Goal: Task Accomplishment & Management: Manage account settings

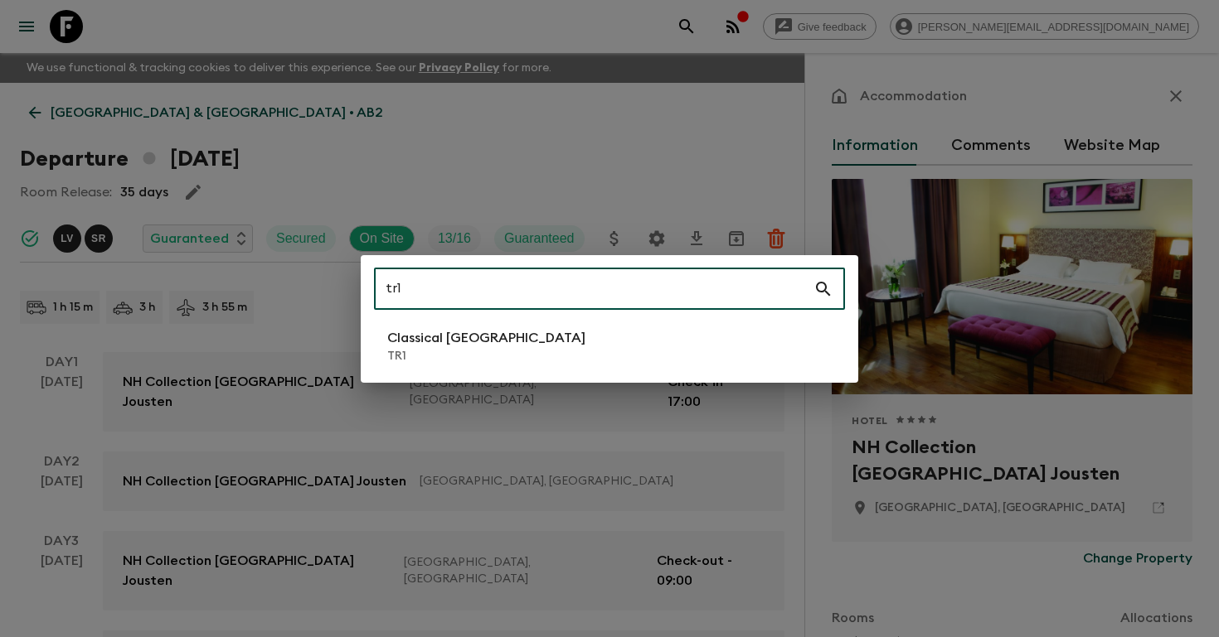
scroll to position [249, 0]
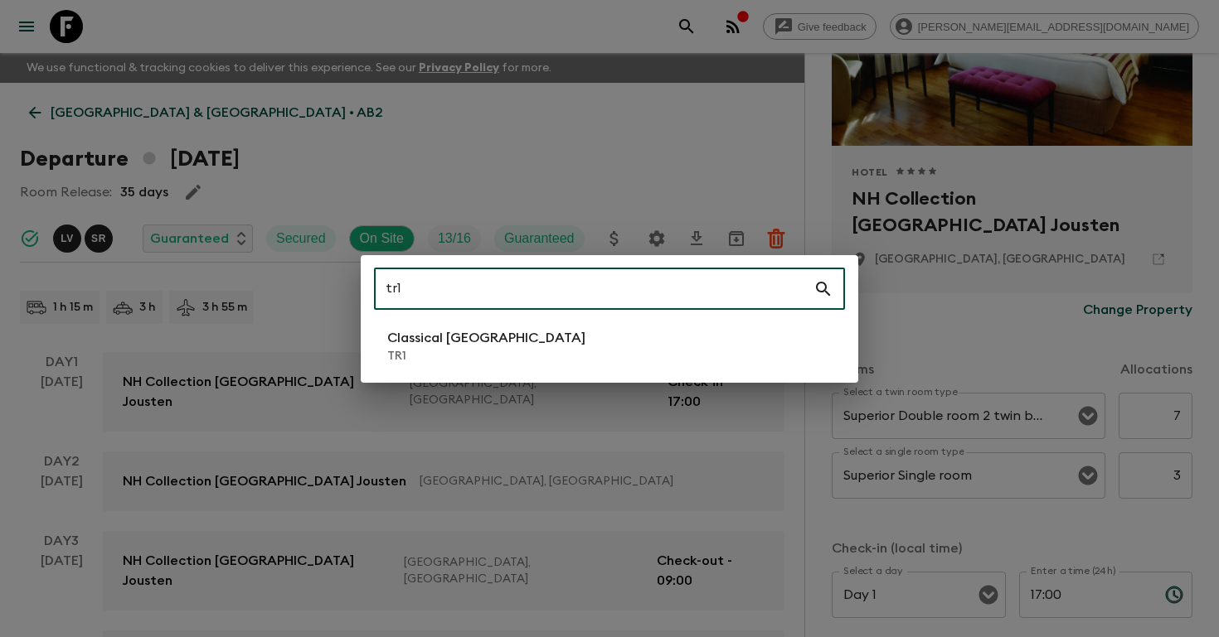
type input "tr1"
click at [377, 356] on li "Classical Türkiye TR1" at bounding box center [609, 346] width 471 height 46
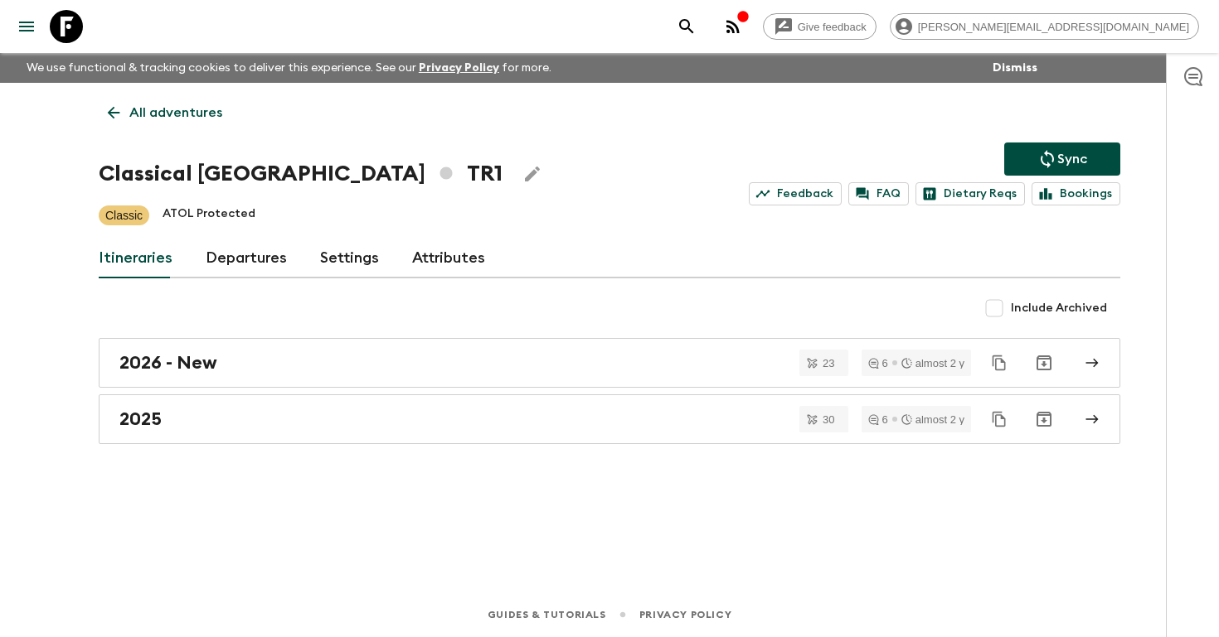
click at [227, 254] on link "Departures" at bounding box center [246, 259] width 81 height 40
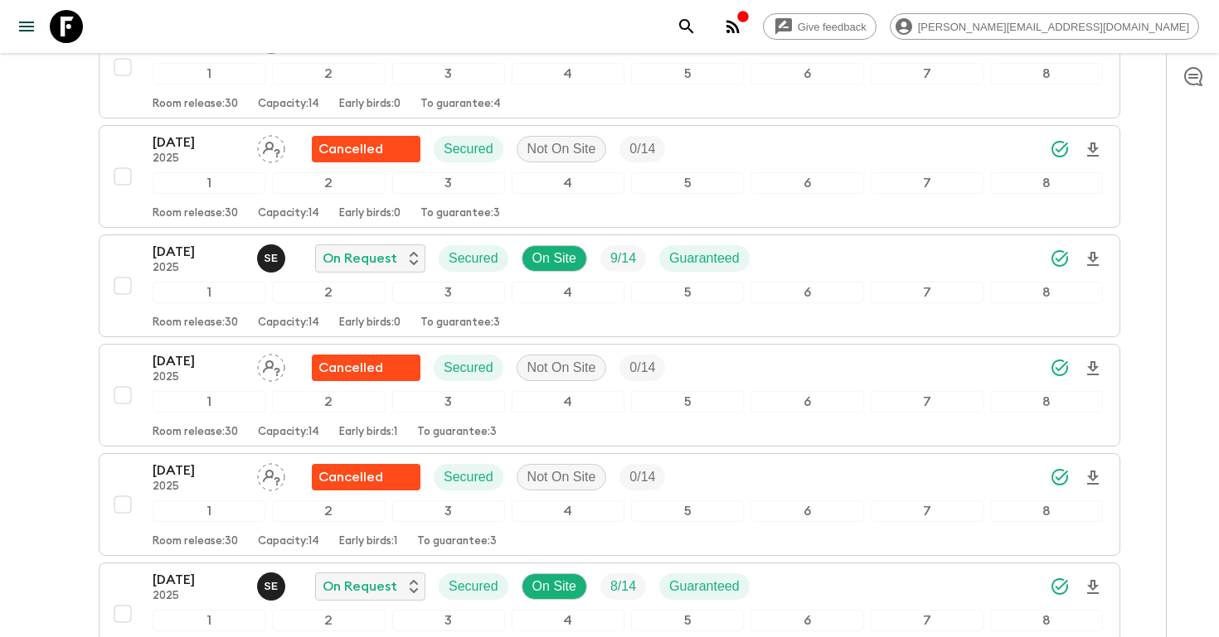
scroll to position [3397, 0]
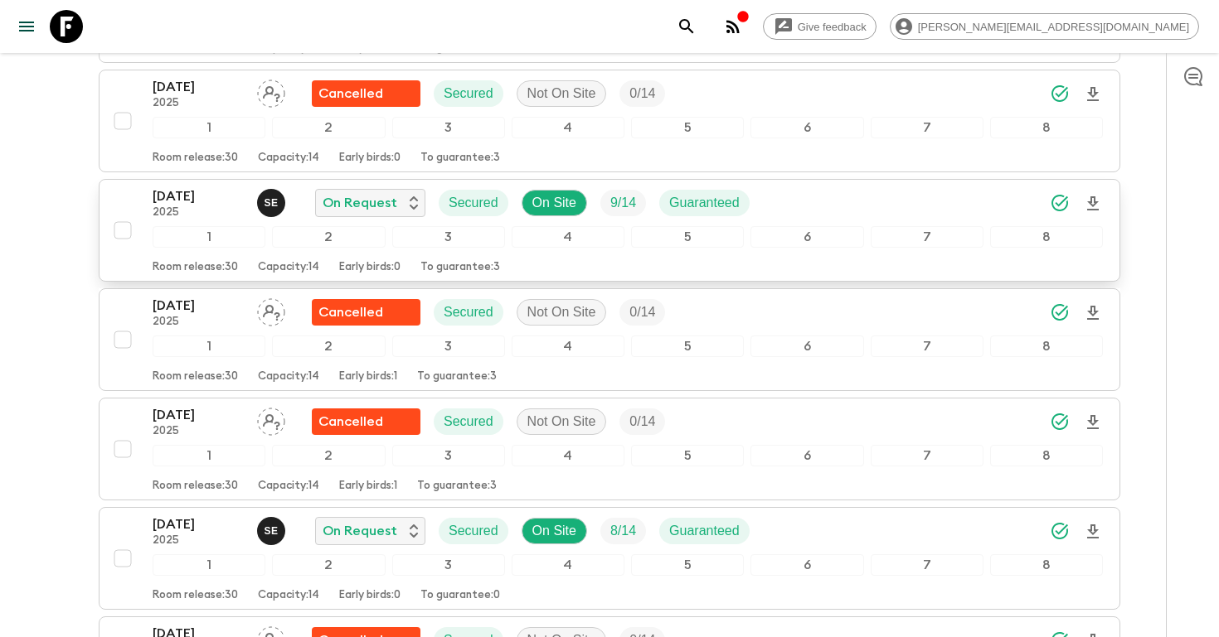
click at [195, 209] on p "2025" at bounding box center [198, 212] width 91 height 13
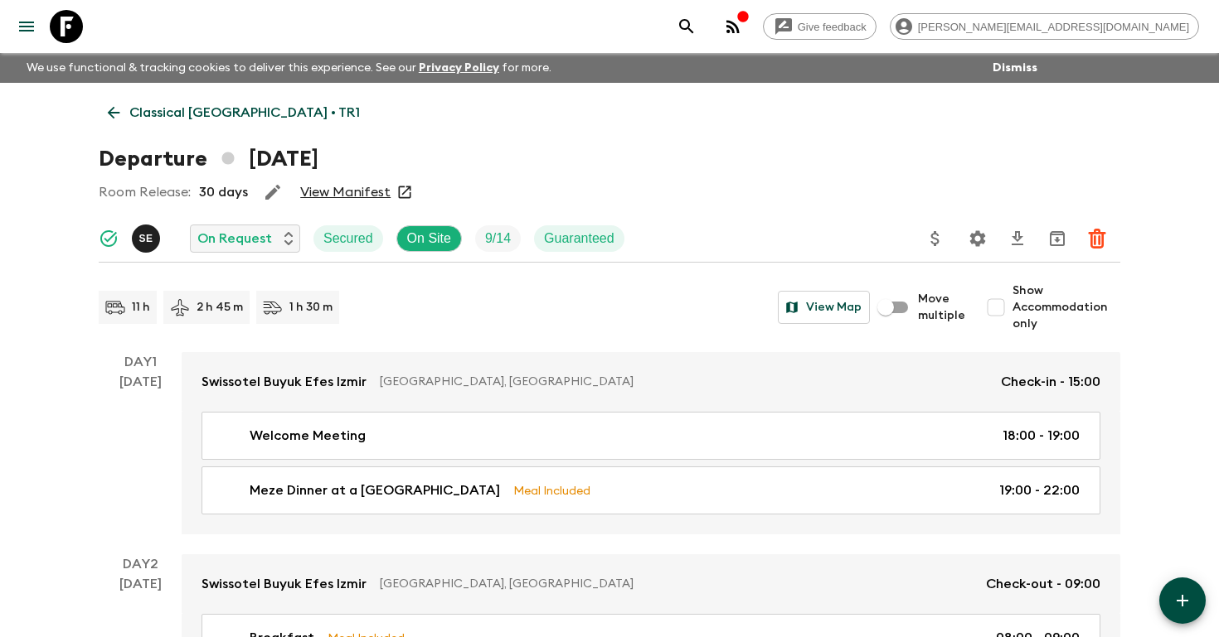
click at [1004, 303] on input "Show Accommodation only" at bounding box center [995, 307] width 33 height 33
checkbox input "true"
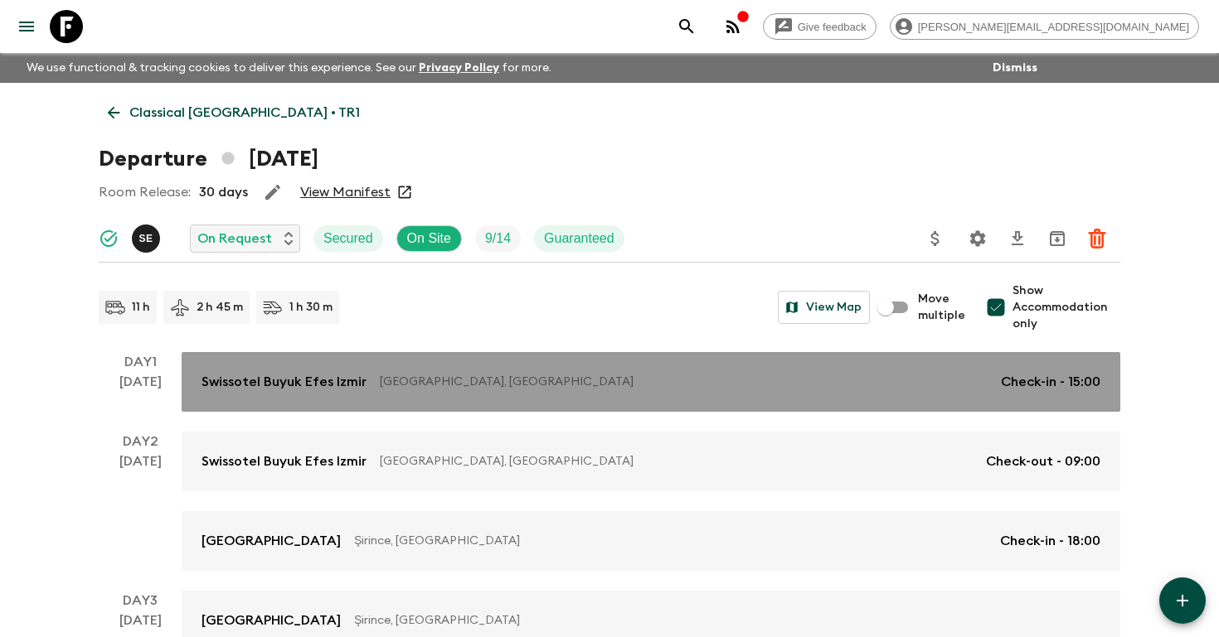
click at [1027, 386] on p "Check-in - 15:00" at bounding box center [1050, 382] width 99 height 20
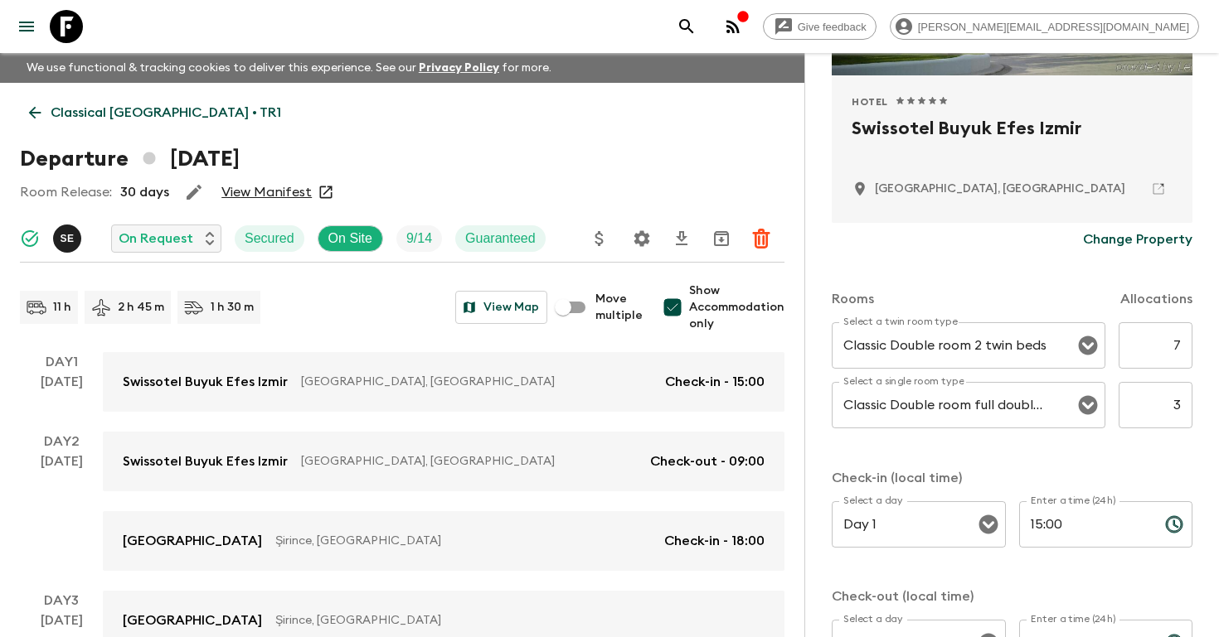
scroll to position [320, 0]
click at [703, 12] on button "search adventures" at bounding box center [686, 26] width 33 height 33
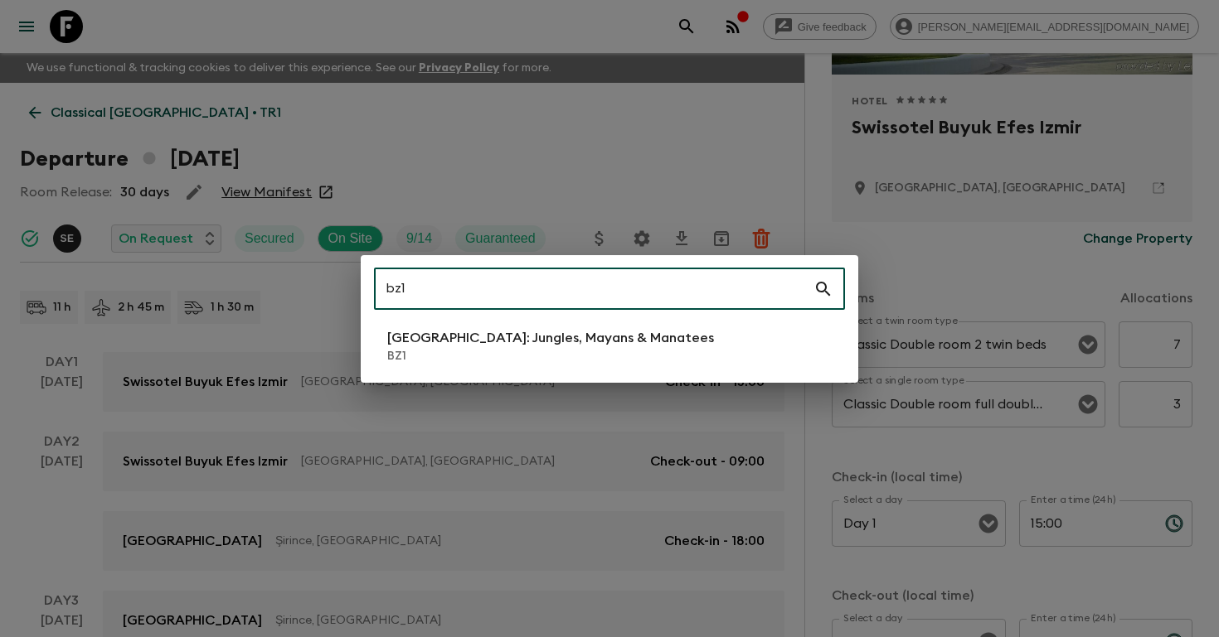
type input "bz1"
click at [481, 344] on p "[GEOGRAPHIC_DATA]: Jungles, Mayans & Manatees" at bounding box center [550, 338] width 327 height 20
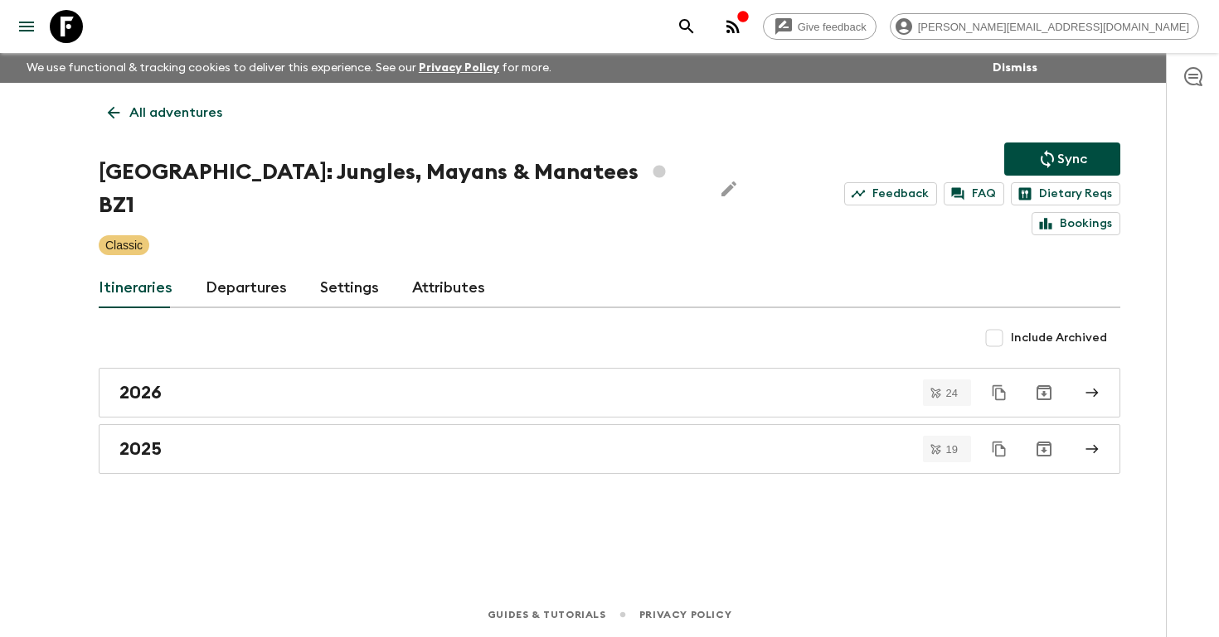
click at [230, 269] on link "Departures" at bounding box center [246, 289] width 81 height 40
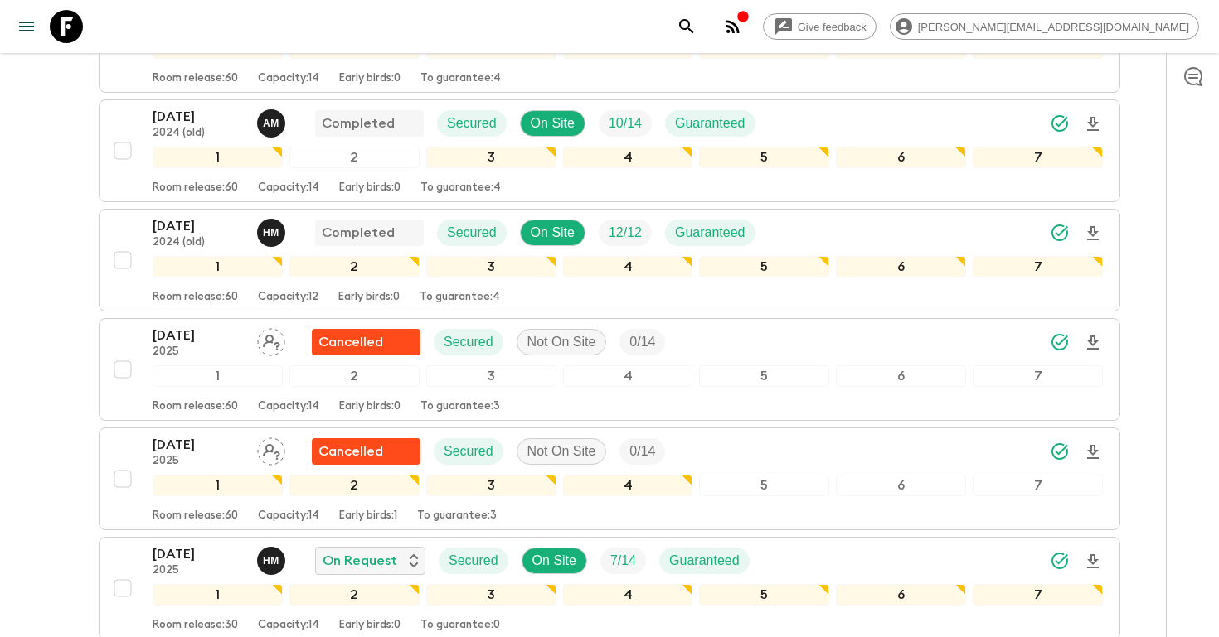
scroll to position [1135, 0]
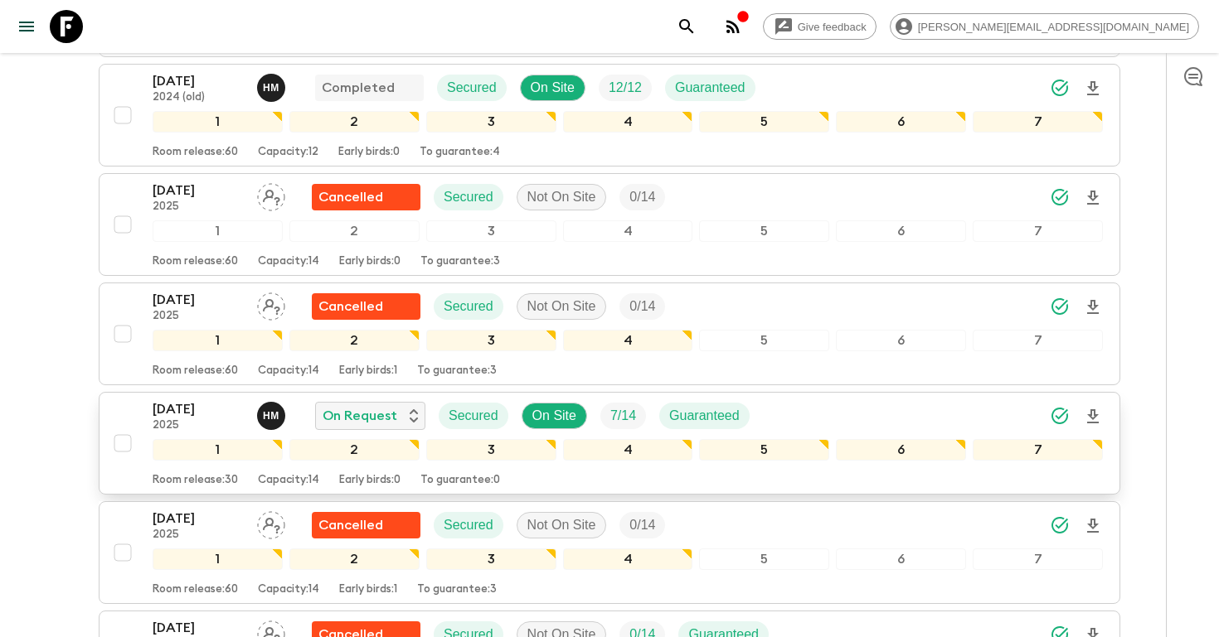
click at [191, 400] on p "[DATE]" at bounding box center [198, 410] width 91 height 20
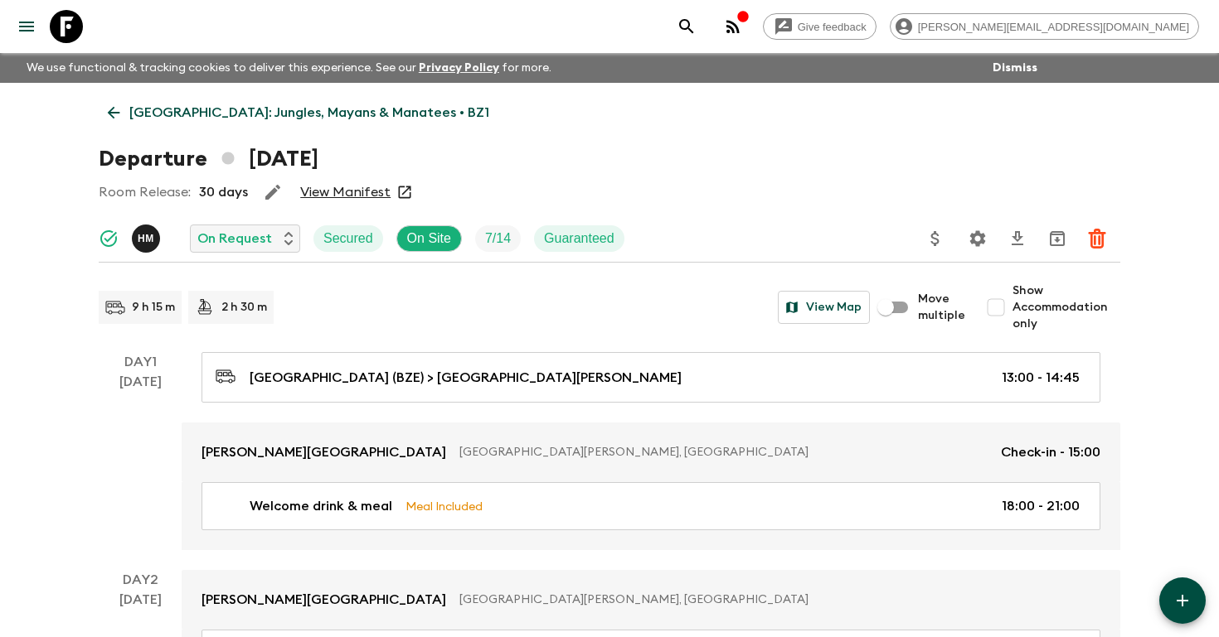
click at [1002, 312] on input "Show Accommodation only" at bounding box center [995, 307] width 33 height 33
checkbox input "true"
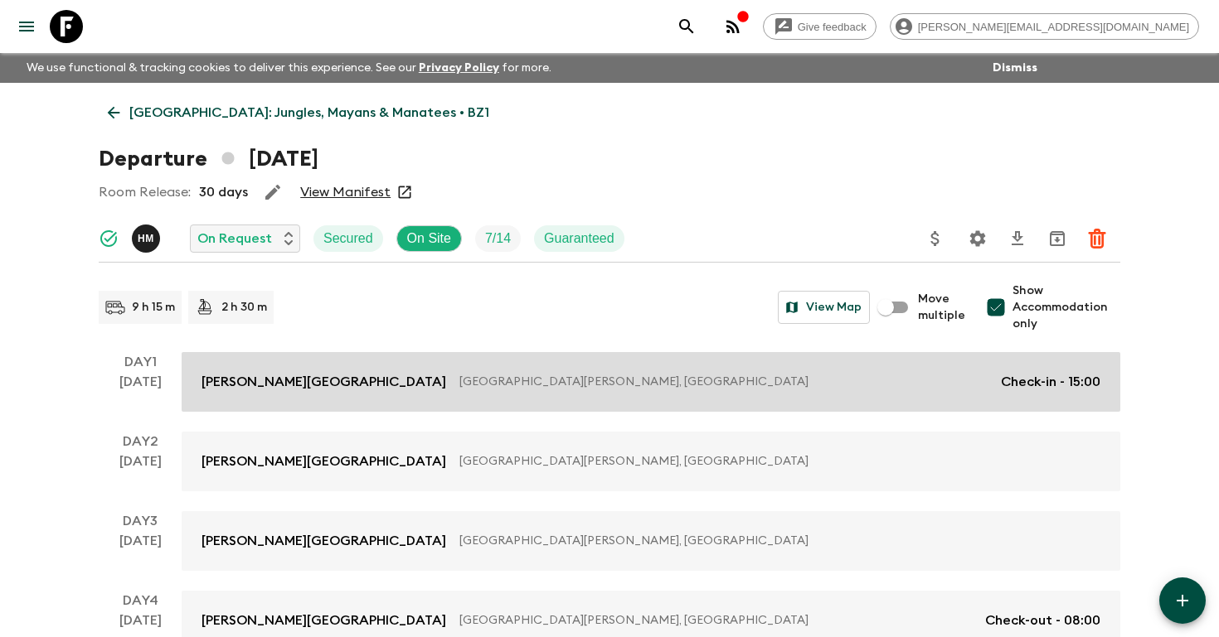
click at [1029, 380] on p "Check-in - 15:00" at bounding box center [1050, 382] width 99 height 20
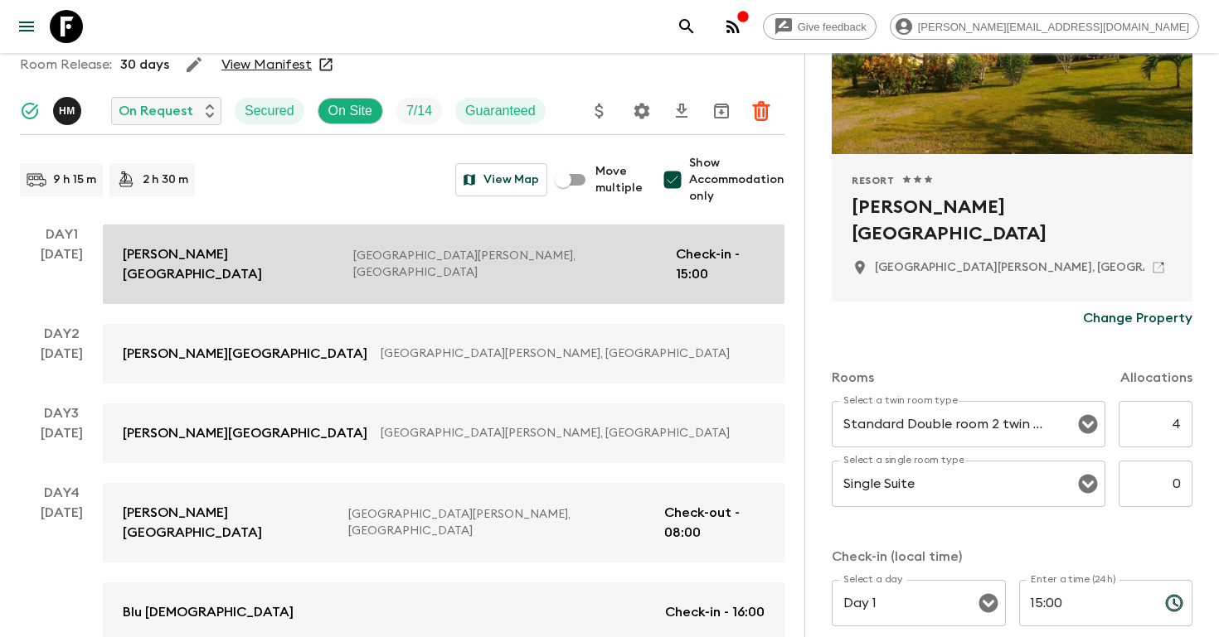
scroll to position [198, 0]
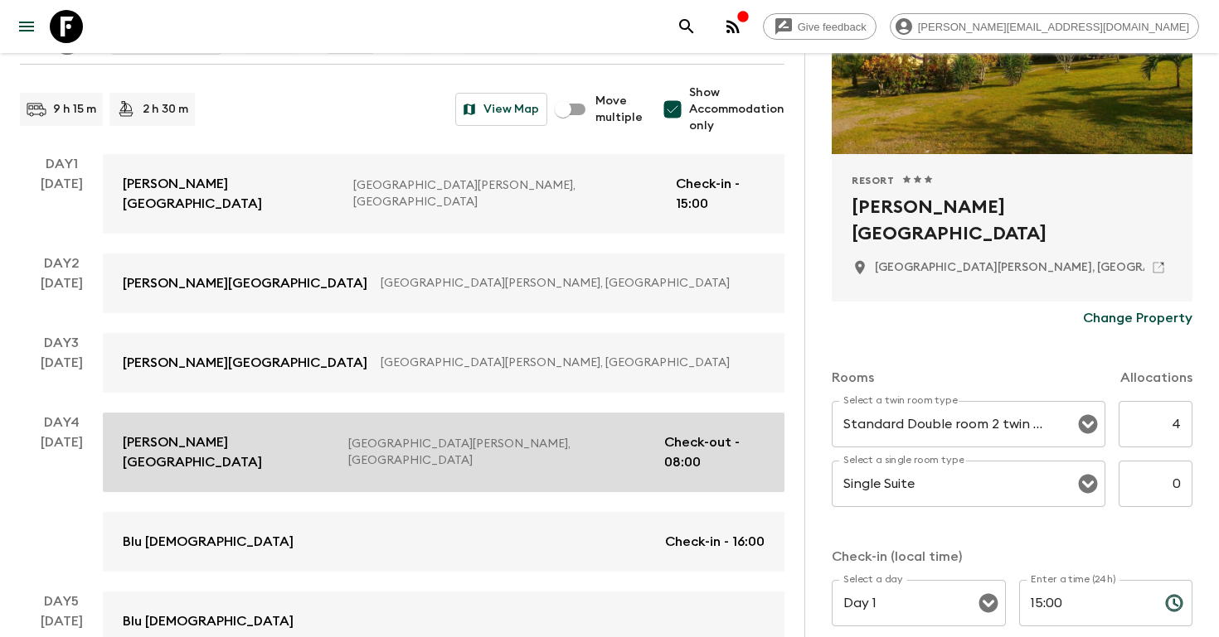
click at [700, 433] on p "Check-out - 08:00" at bounding box center [714, 453] width 100 height 40
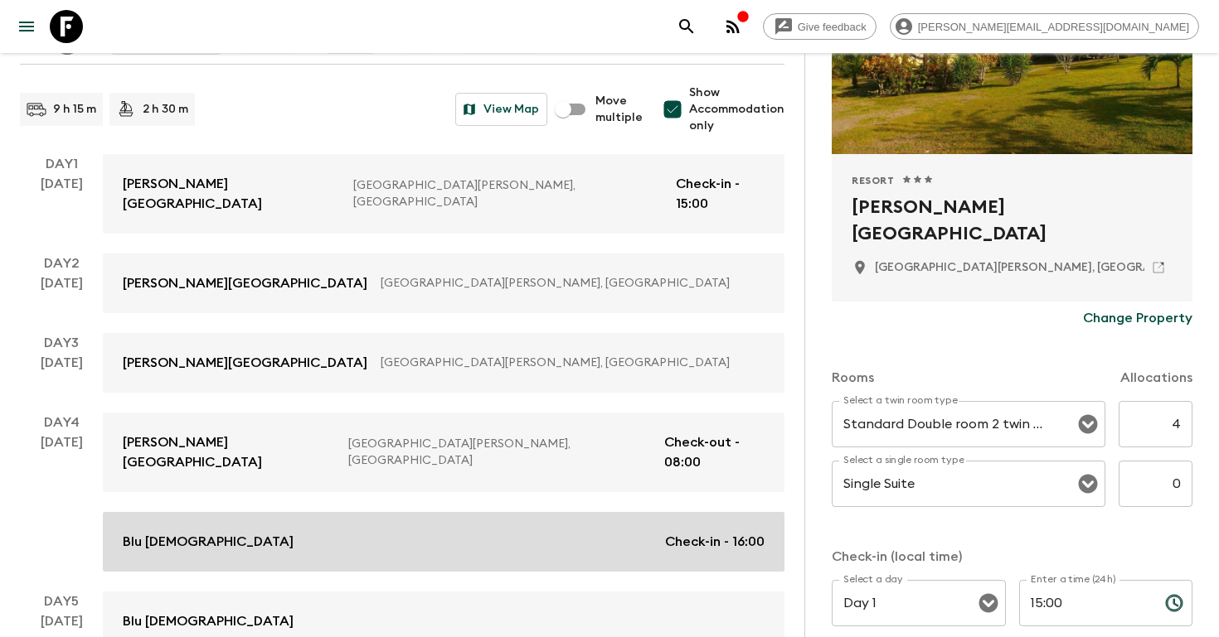
click at [603, 532] on div "Blu Zen Check-in - 16:00" at bounding box center [444, 542] width 642 height 20
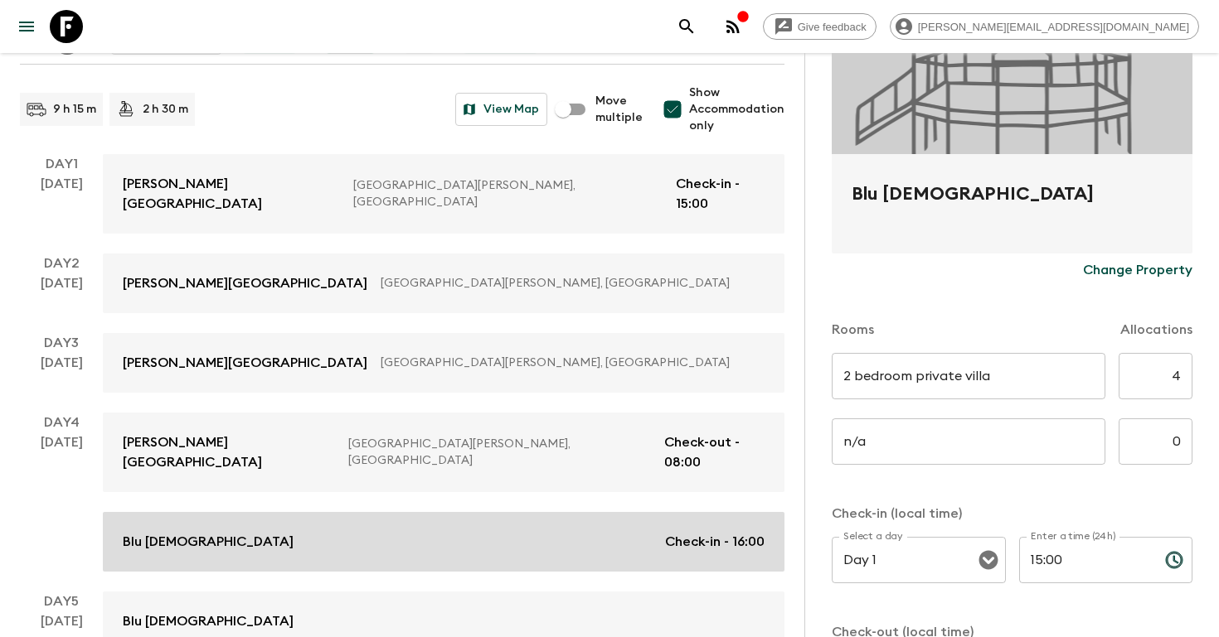
type input "Day 4"
type input "16:00"
type input "Day 7"
type input "11:00"
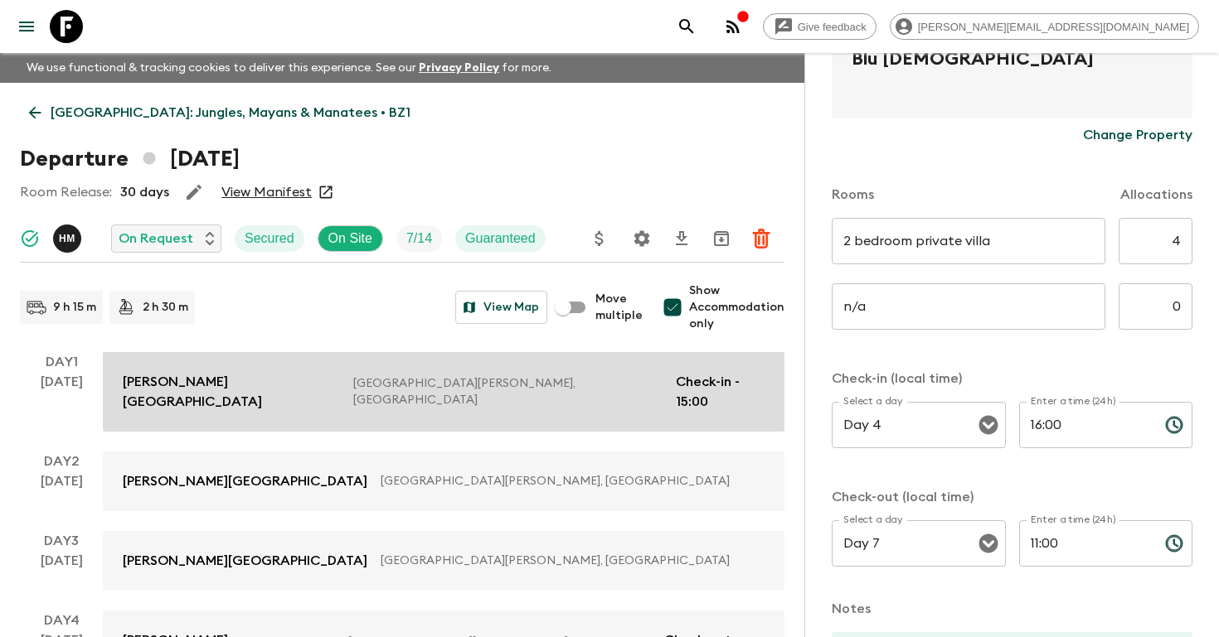
click at [531, 380] on p "[GEOGRAPHIC_DATA][PERSON_NAME], [GEOGRAPHIC_DATA]" at bounding box center [508, 392] width 310 height 33
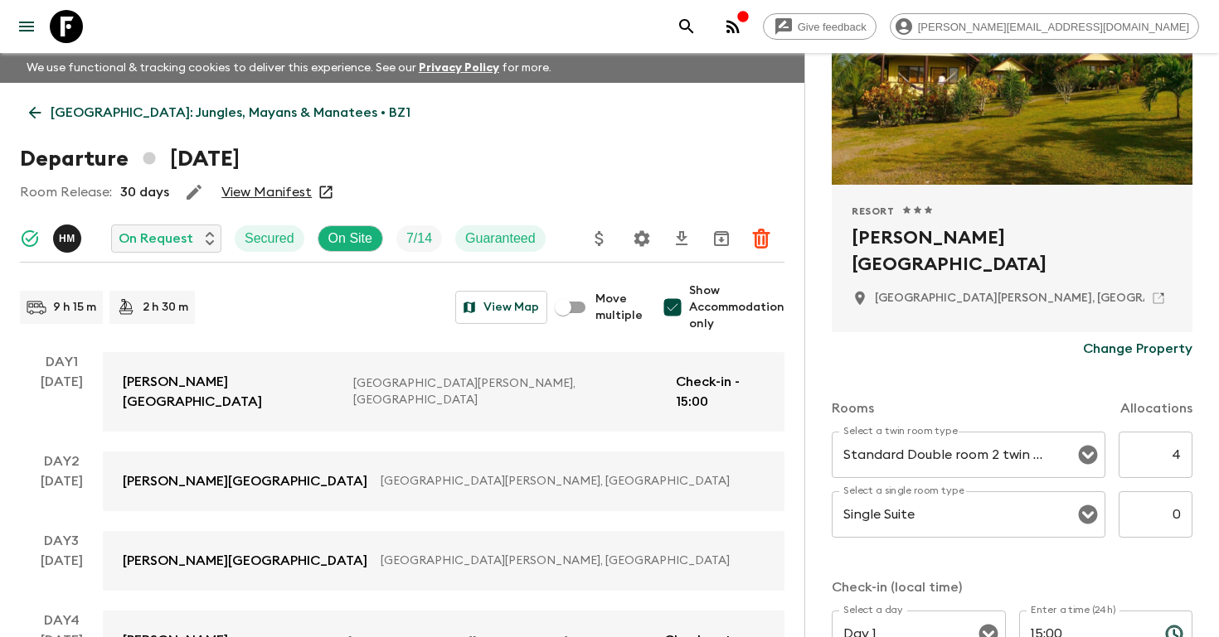
scroll to position [240, 0]
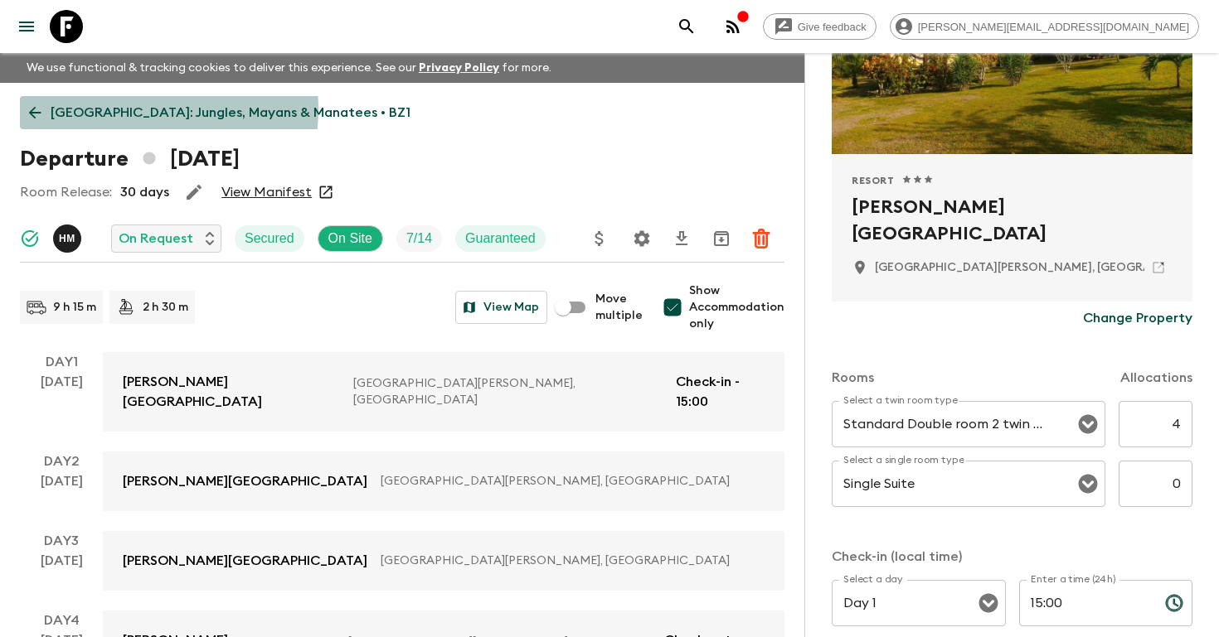
click at [126, 109] on p "[GEOGRAPHIC_DATA]: Jungles, Mayans & Manatees • BZ1" at bounding box center [231, 113] width 360 height 20
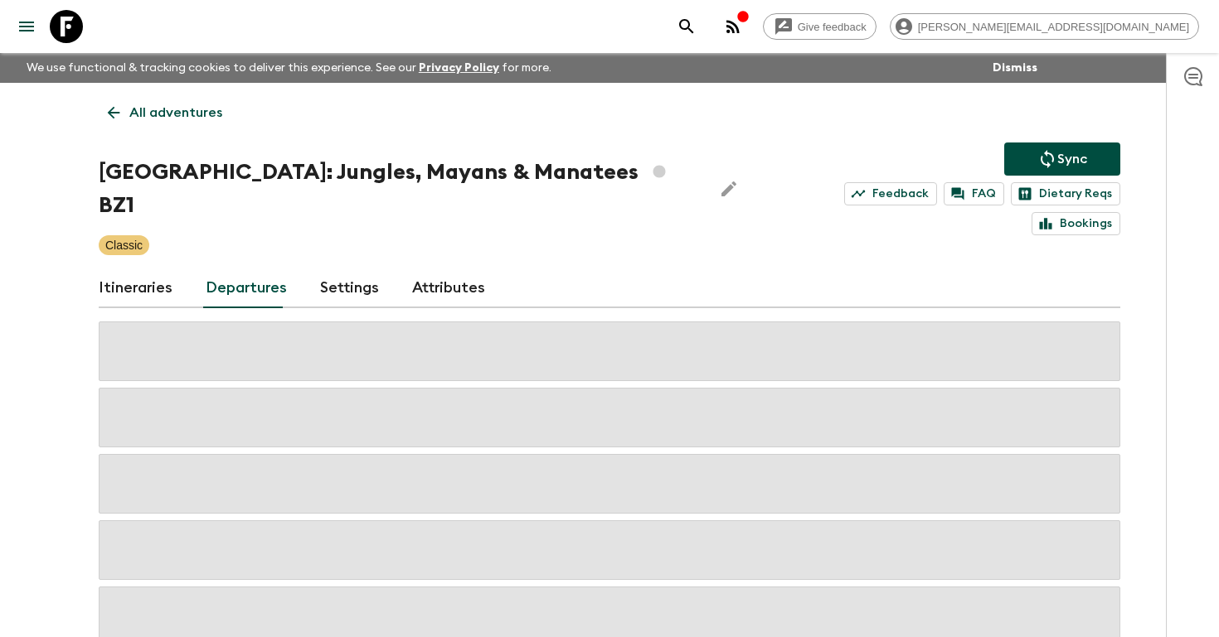
click at [143, 121] on p "All adventures" at bounding box center [175, 113] width 93 height 20
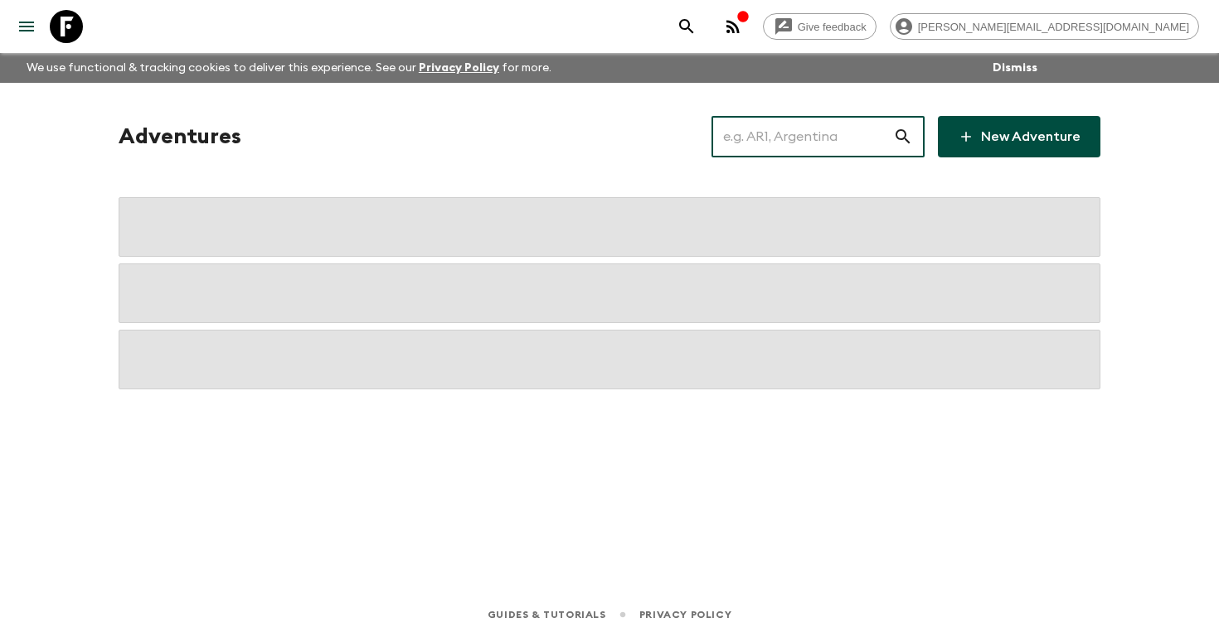
click at [815, 128] on input "text" at bounding box center [802, 137] width 182 height 46
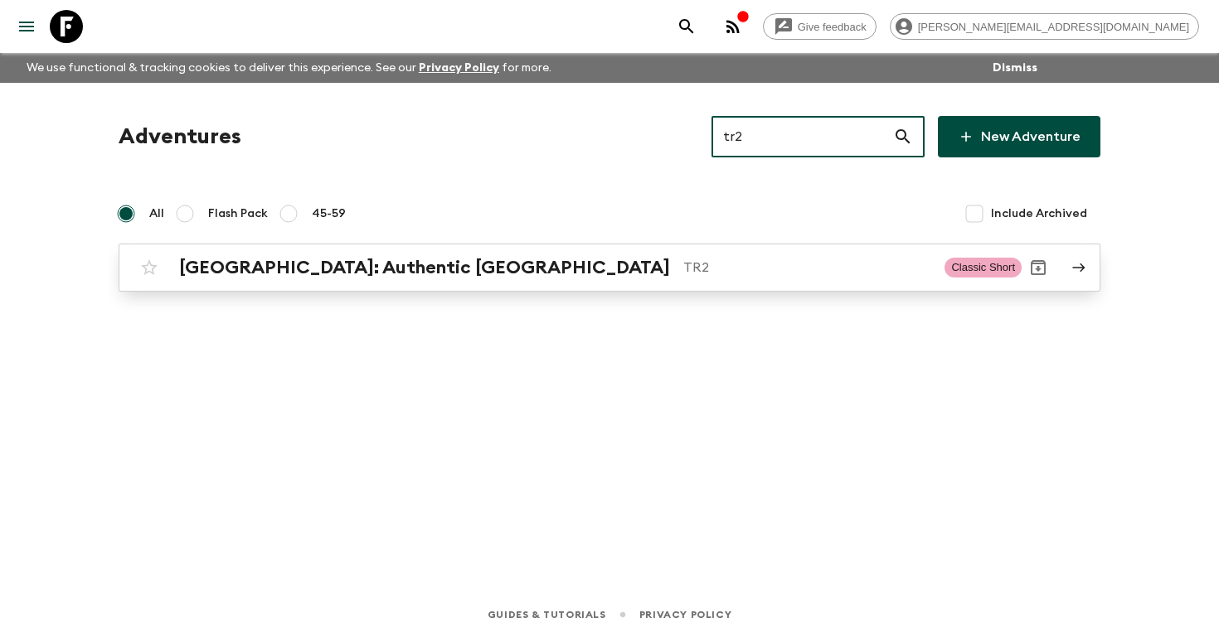
type input "tr2"
click at [683, 268] on p "TR2" at bounding box center [807, 268] width 248 height 20
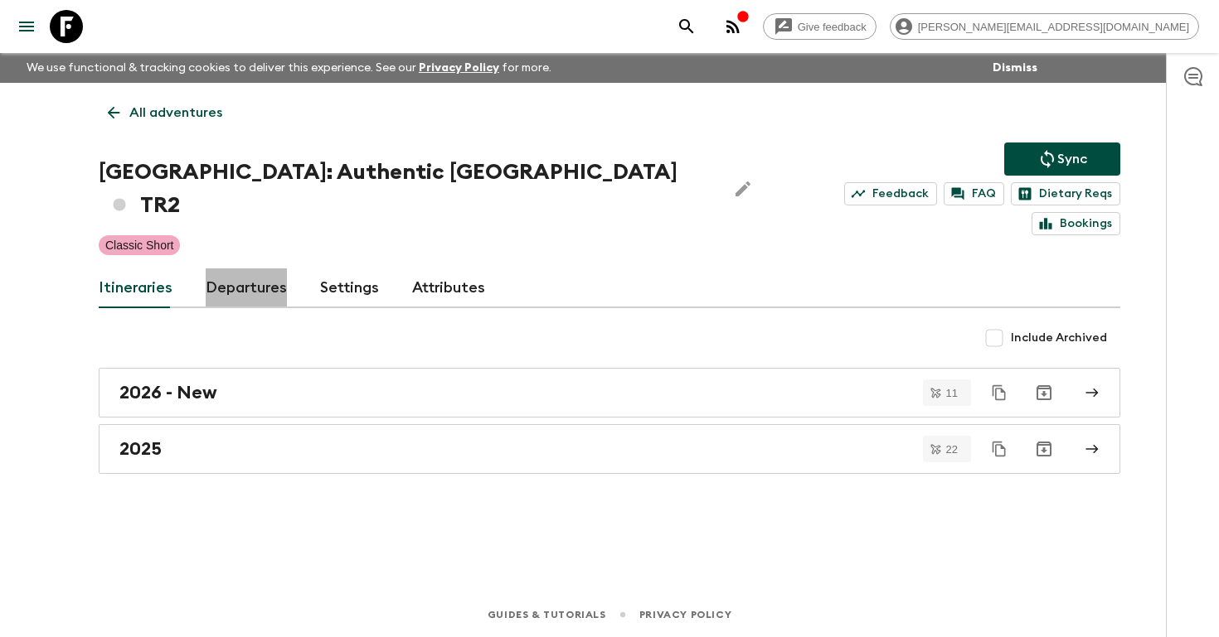
click at [240, 269] on link "Departures" at bounding box center [246, 289] width 81 height 40
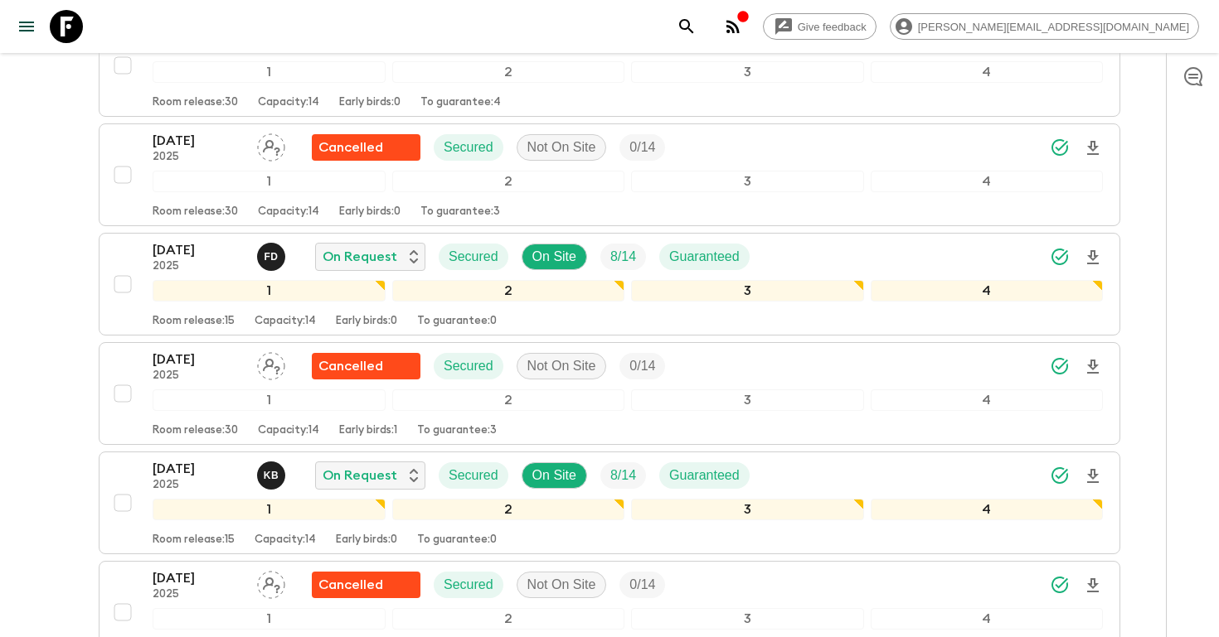
scroll to position [2171, 0]
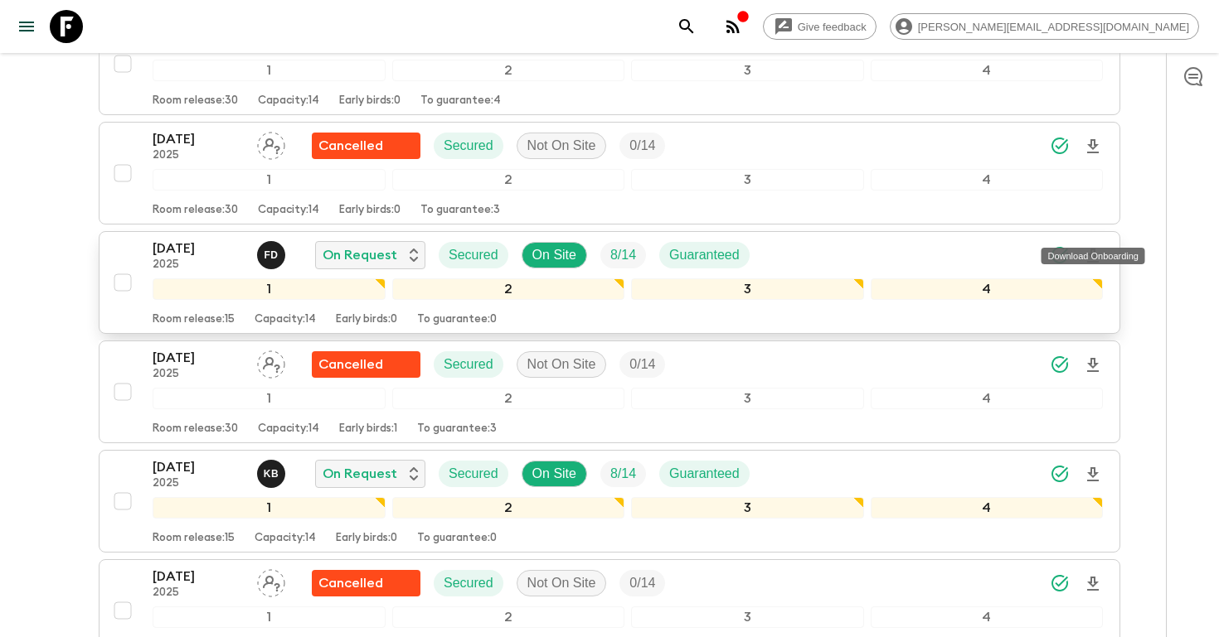
click at [1094, 246] on icon "Download Onboarding" at bounding box center [1093, 256] width 20 height 20
click at [201, 239] on p "[DATE]" at bounding box center [198, 249] width 91 height 20
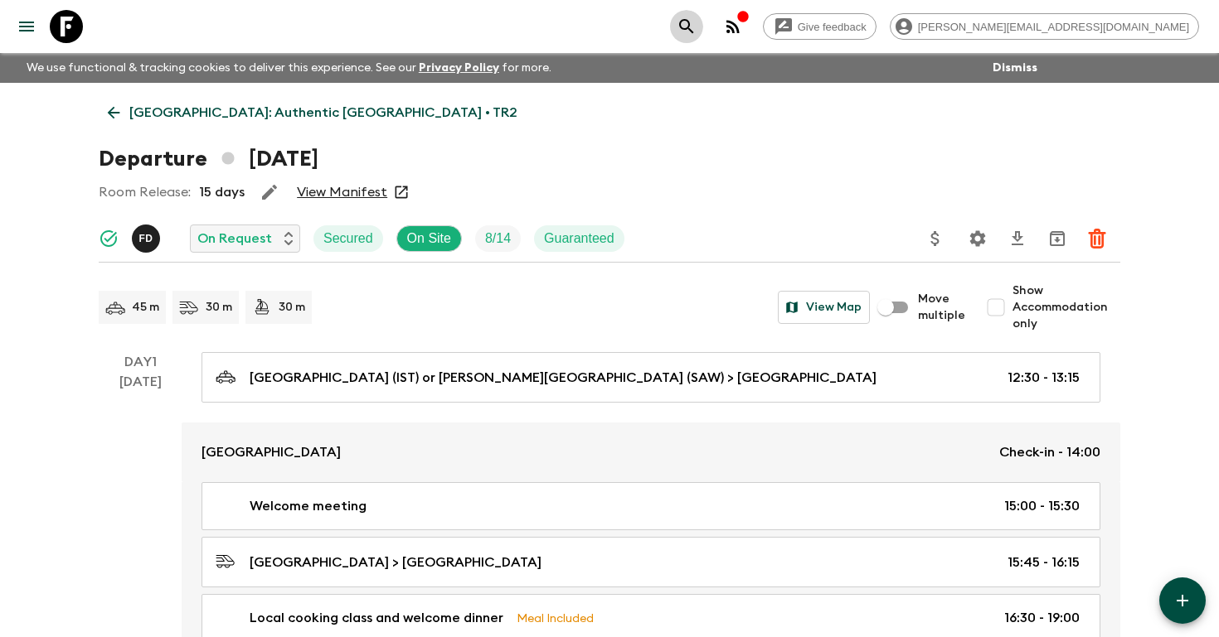
click at [696, 21] on icon "search adventures" at bounding box center [686, 27] width 20 height 20
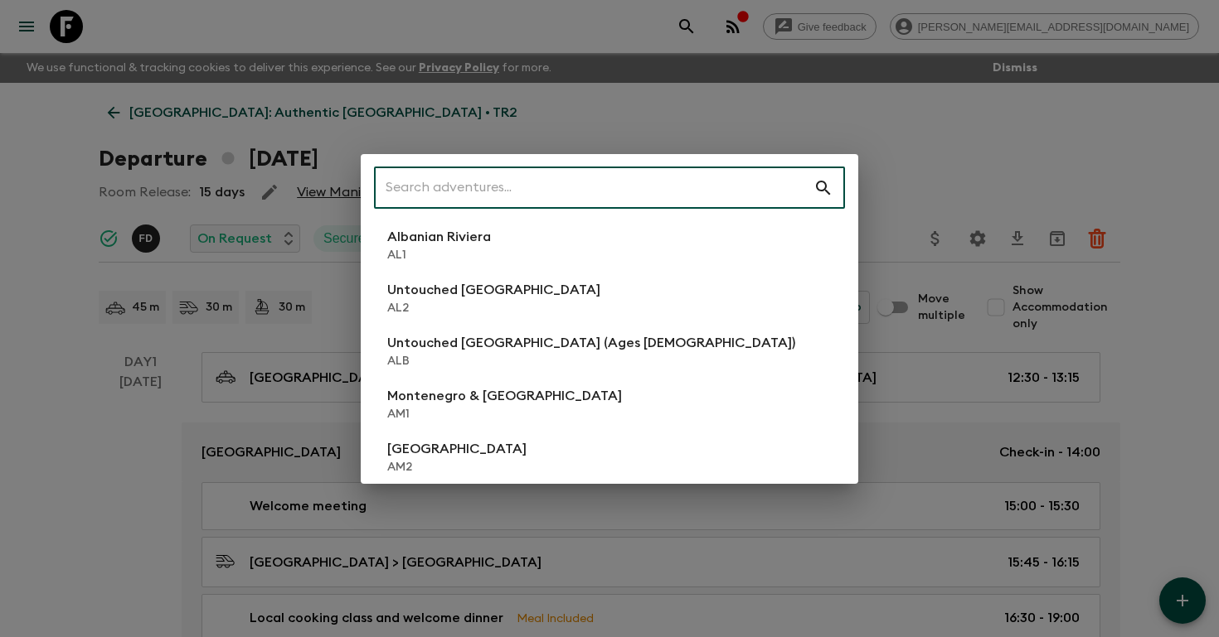
type input "f"
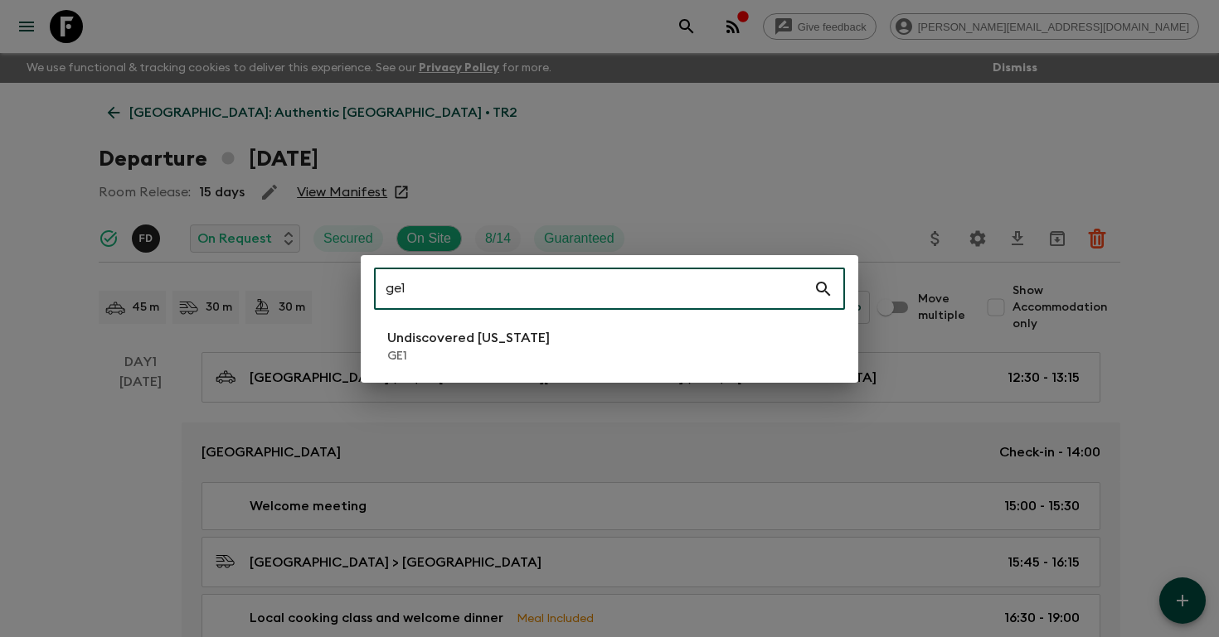
type input "ge1"
click at [506, 349] on p "GE1" at bounding box center [468, 356] width 162 height 17
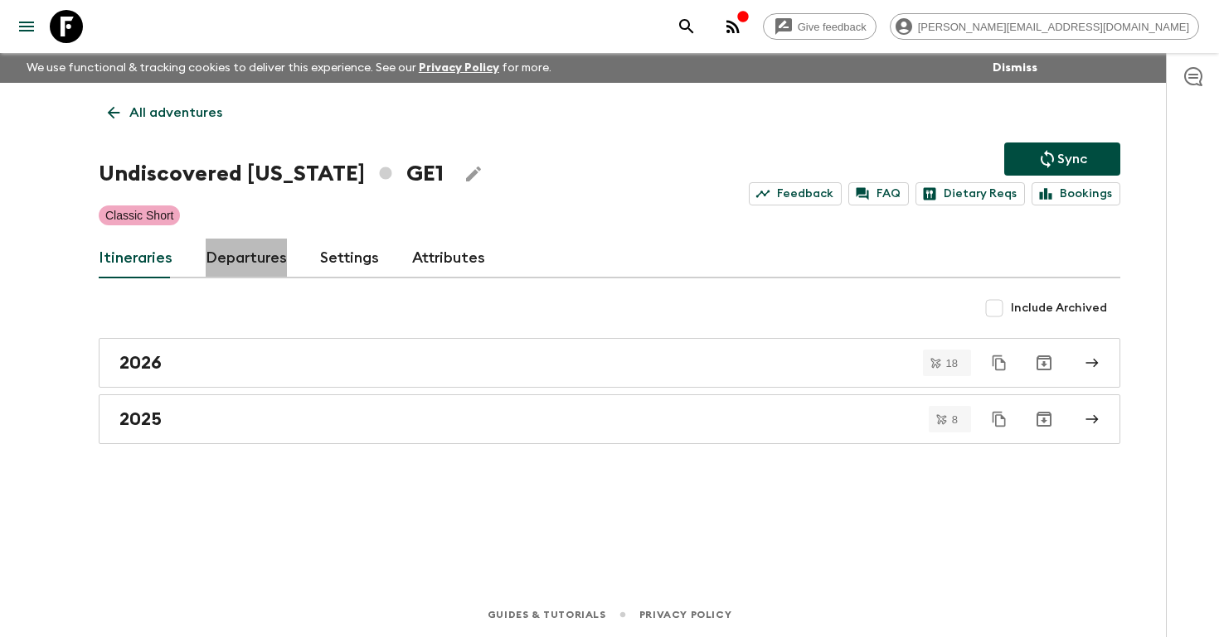
click at [237, 261] on link "Departures" at bounding box center [246, 259] width 81 height 40
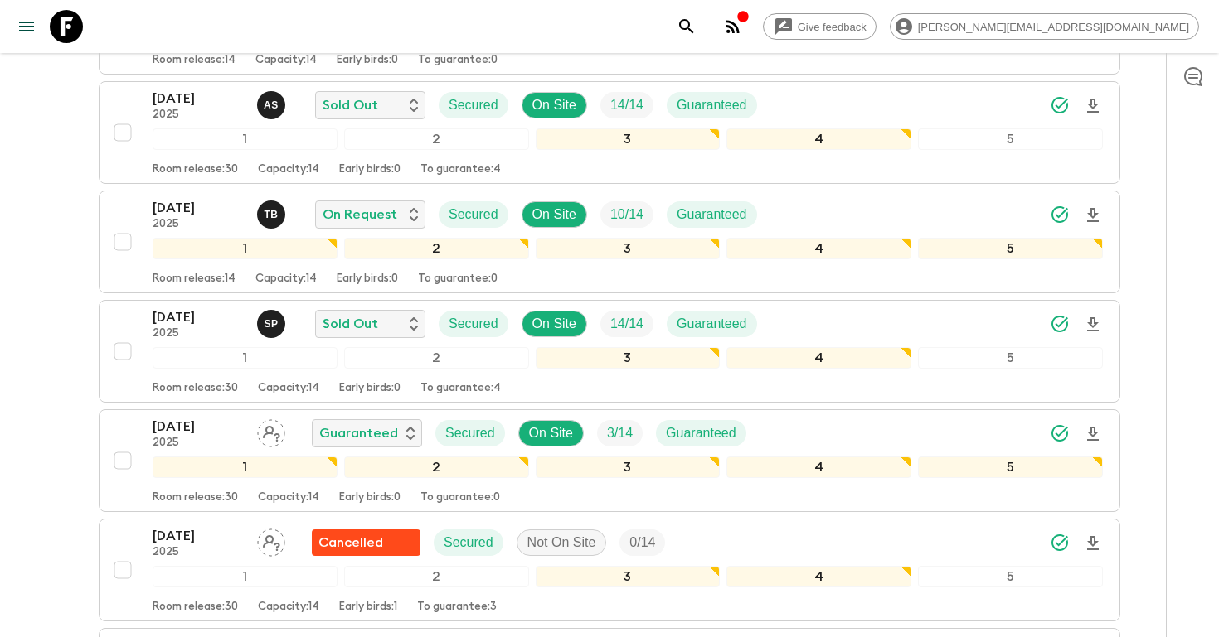
scroll to position [970, 0]
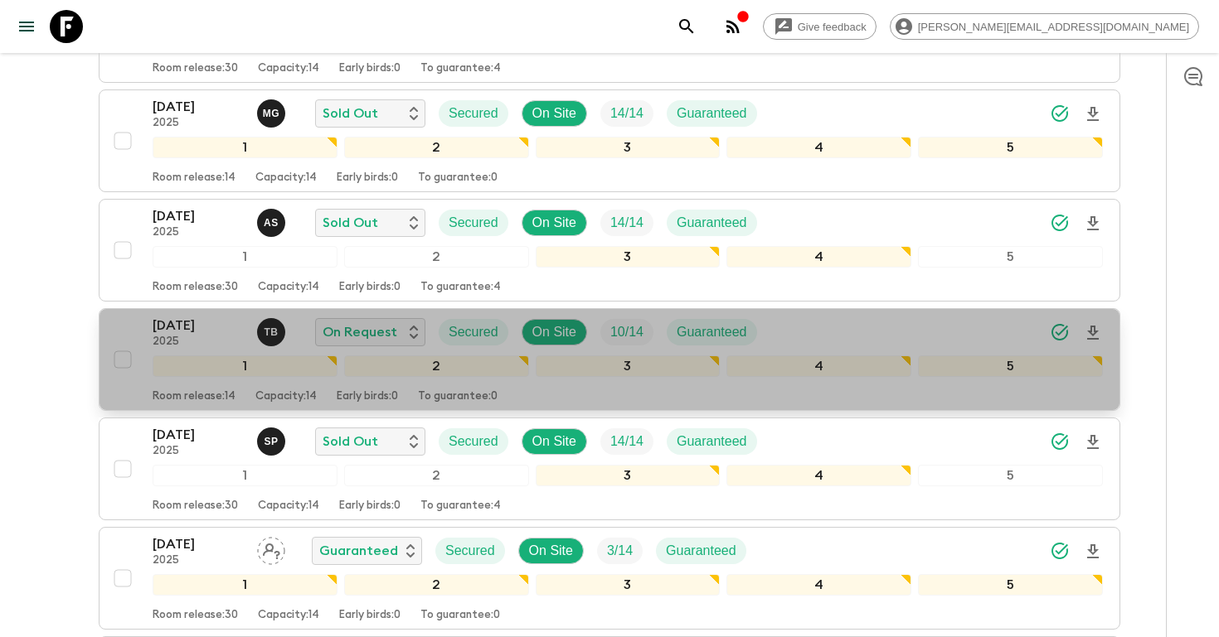
click at [185, 317] on p "[DATE]" at bounding box center [198, 326] width 91 height 20
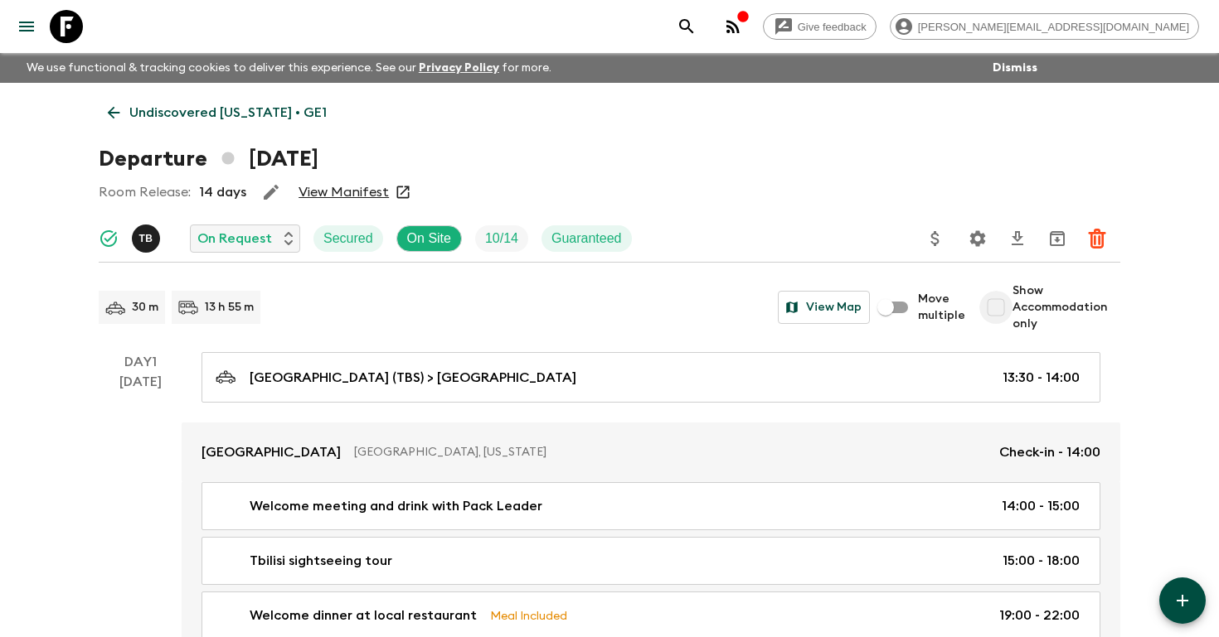
click at [999, 304] on input "Show Accommodation only" at bounding box center [995, 307] width 33 height 33
checkbox input "true"
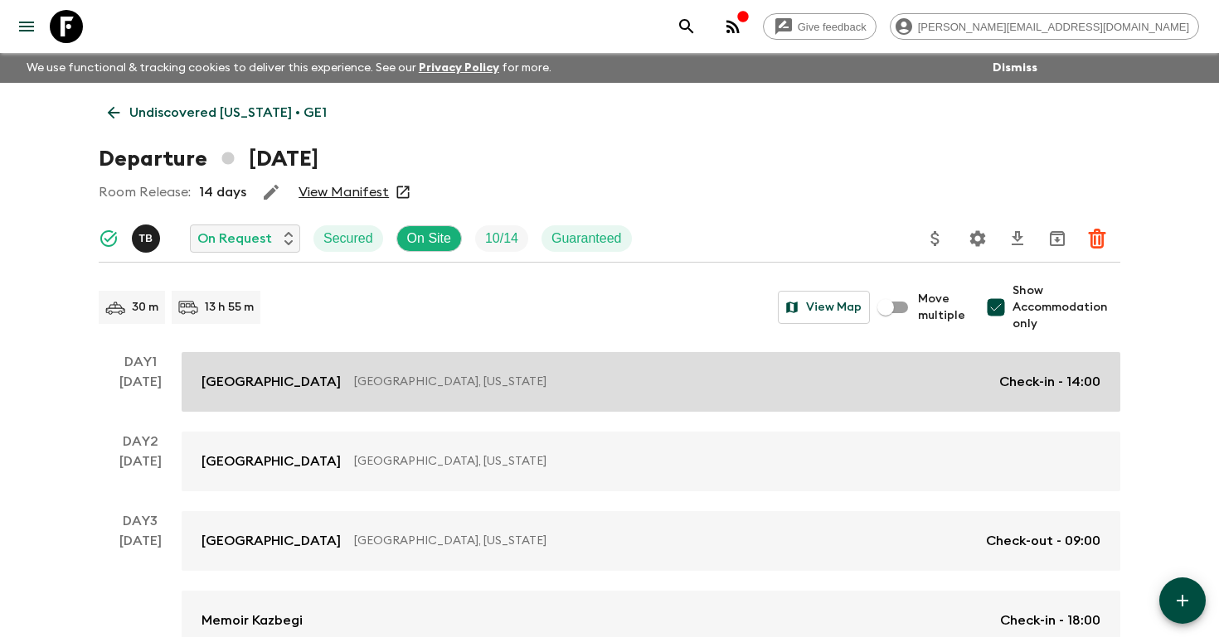
click at [937, 371] on link "[GEOGRAPHIC_DATA], [US_STATE] Check-in - 14:00" at bounding box center [651, 382] width 938 height 60
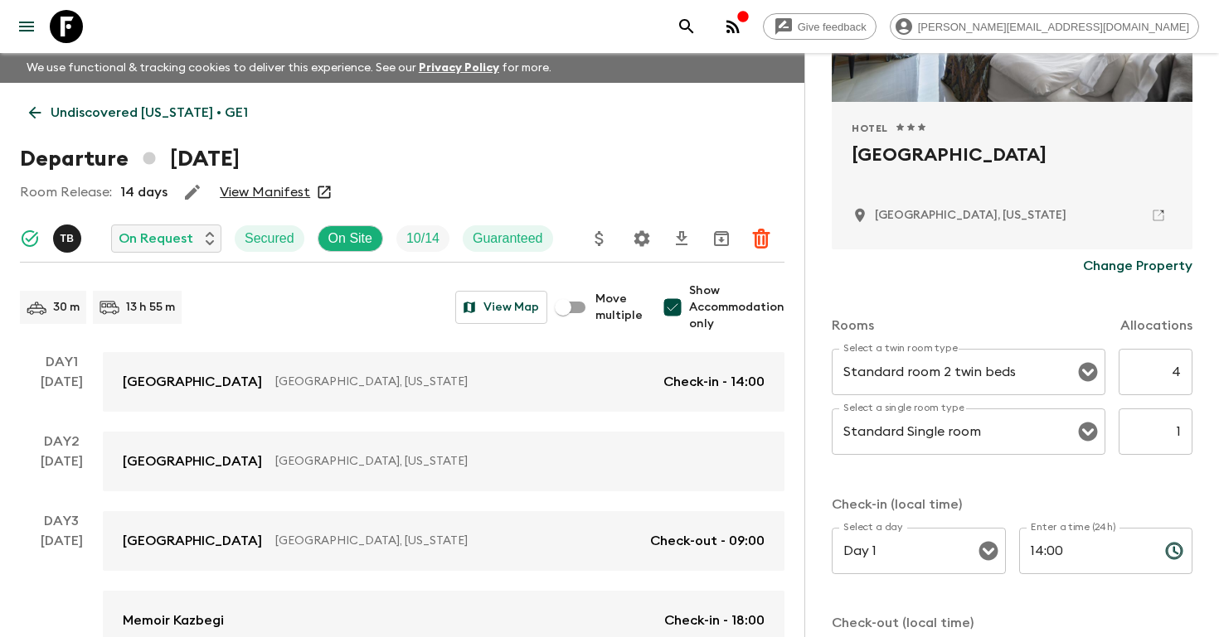
scroll to position [294, 0]
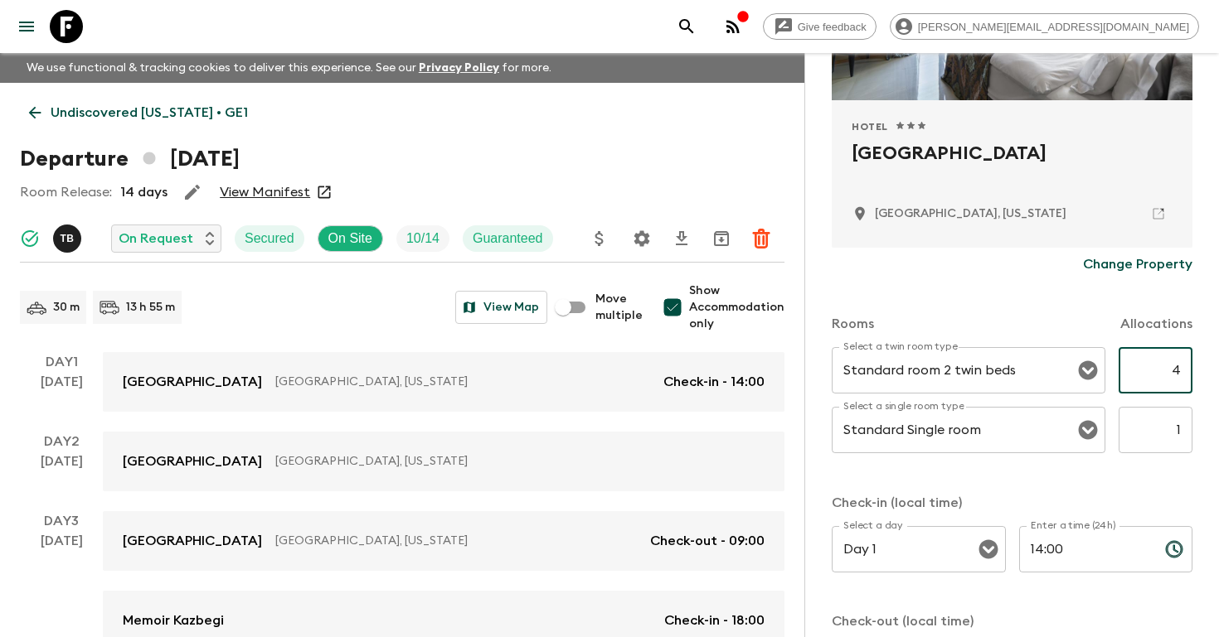
drag, startPoint x: 1167, startPoint y: 376, endPoint x: 1190, endPoint y: 376, distance: 22.4
click at [1190, 376] on input "4" at bounding box center [1155, 370] width 74 height 46
type input "3"
drag, startPoint x: 1172, startPoint y: 430, endPoint x: 1217, endPoint y: 430, distance: 44.8
click at [1218, 430] on div "Accommodation Information Comments Website Map Approved Hotel 1 Star 2 Stars 3 …" at bounding box center [1011, 371] width 414 height 637
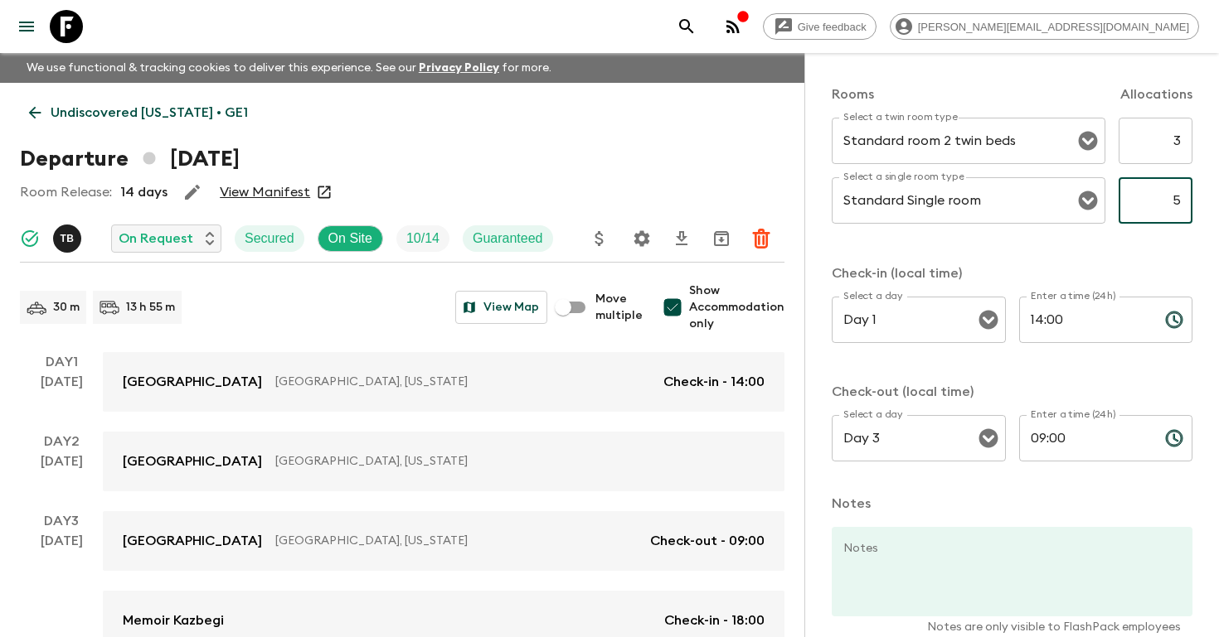
scroll to position [609, 0]
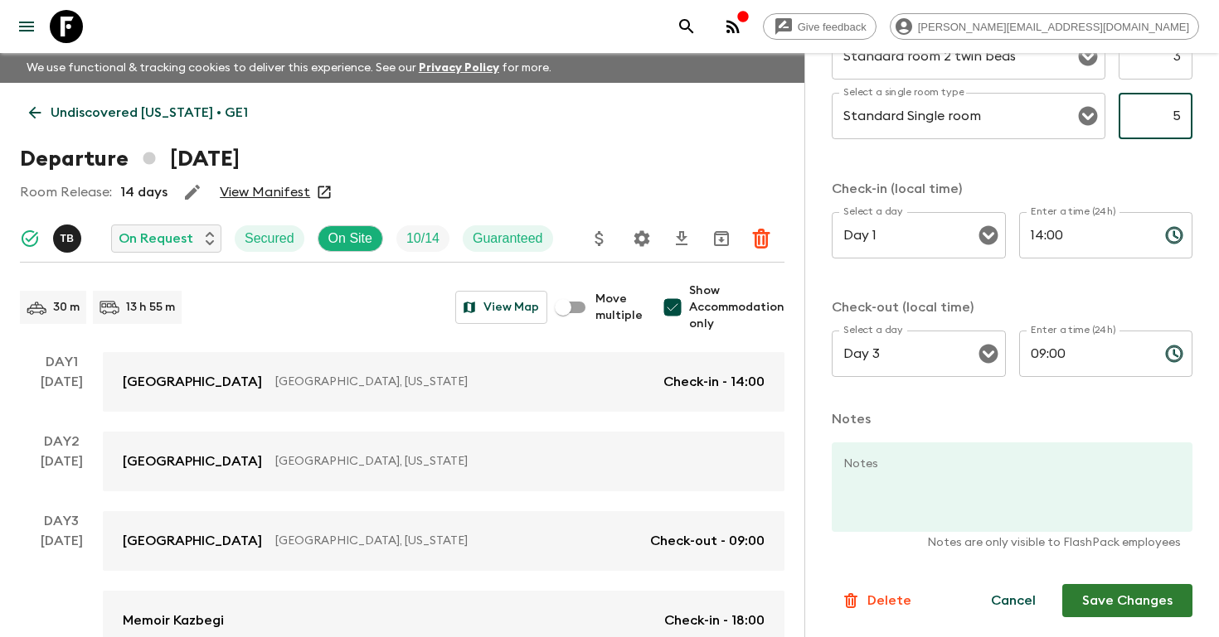
type input "5"
click at [1126, 607] on button "Save Changes" at bounding box center [1127, 600] width 130 height 33
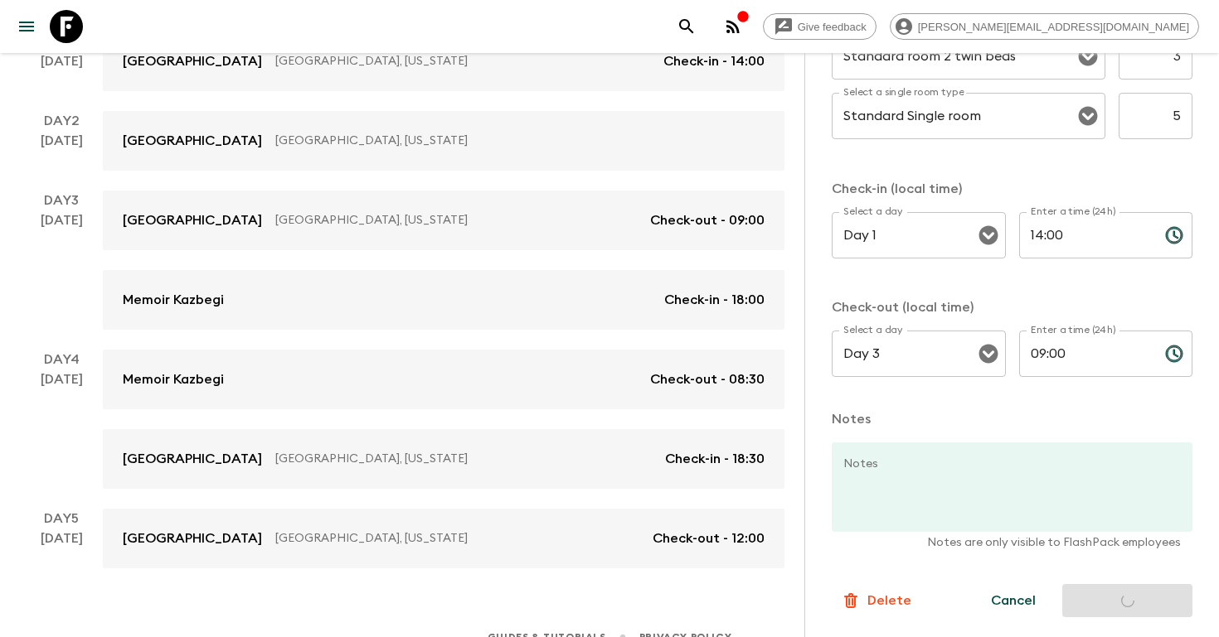
scroll to position [343, 0]
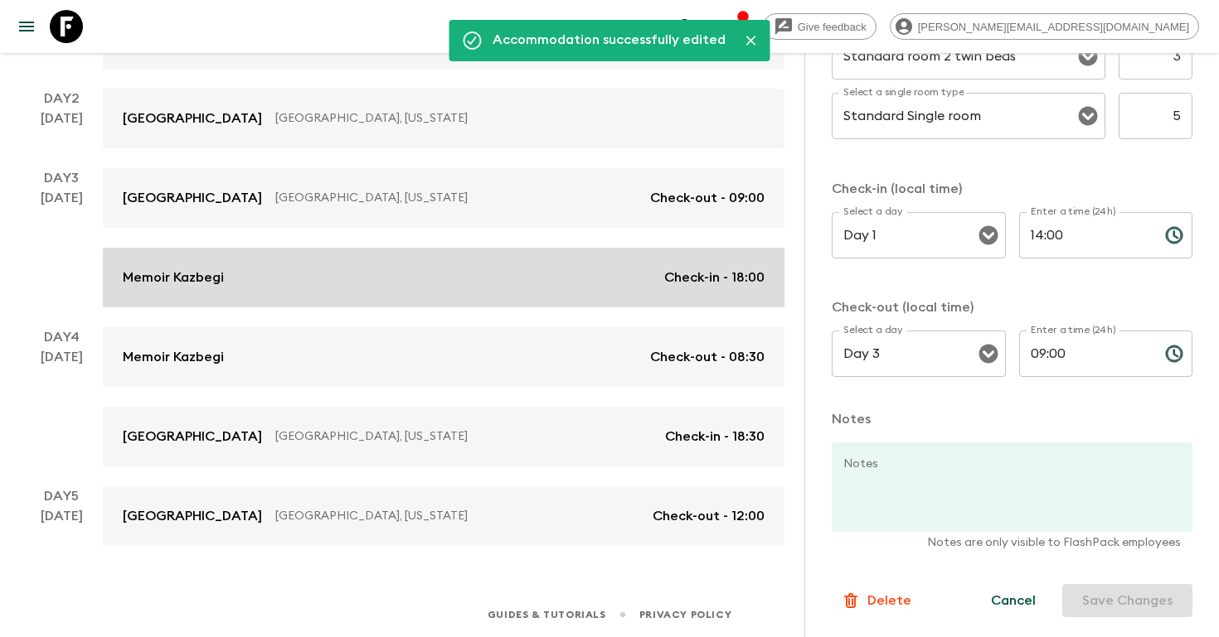
click at [715, 282] on p "Check-in - 18:00" at bounding box center [714, 278] width 100 height 20
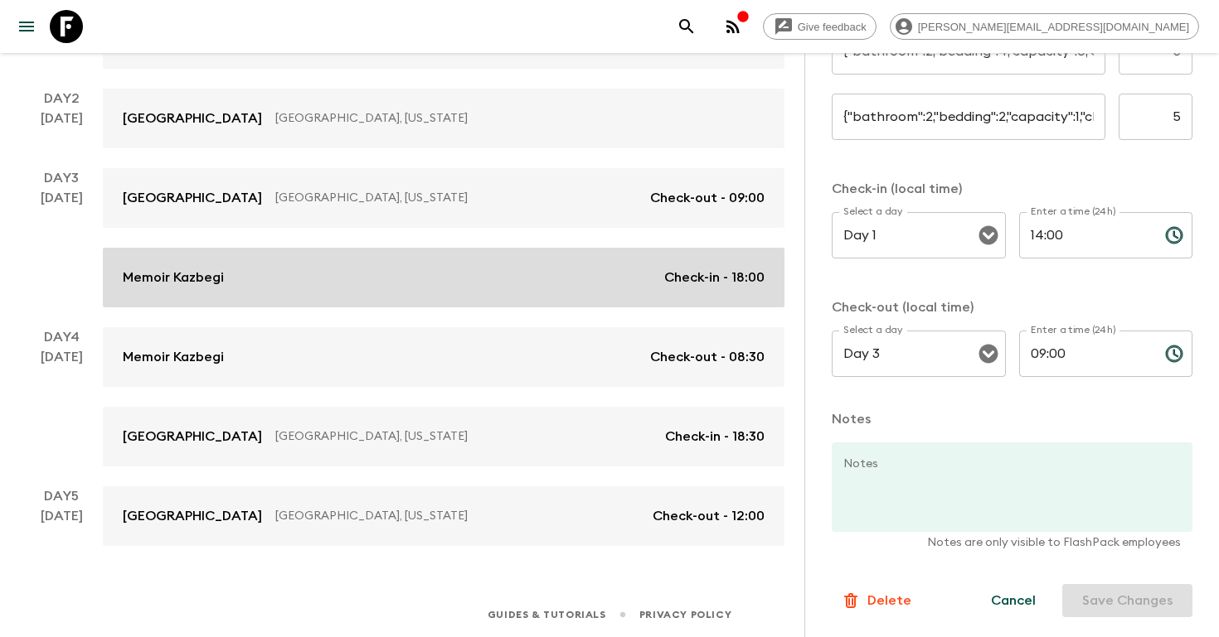
type input "Standard room"
type input "4"
type input "Standard room"
type input "1"
type input "Day 3"
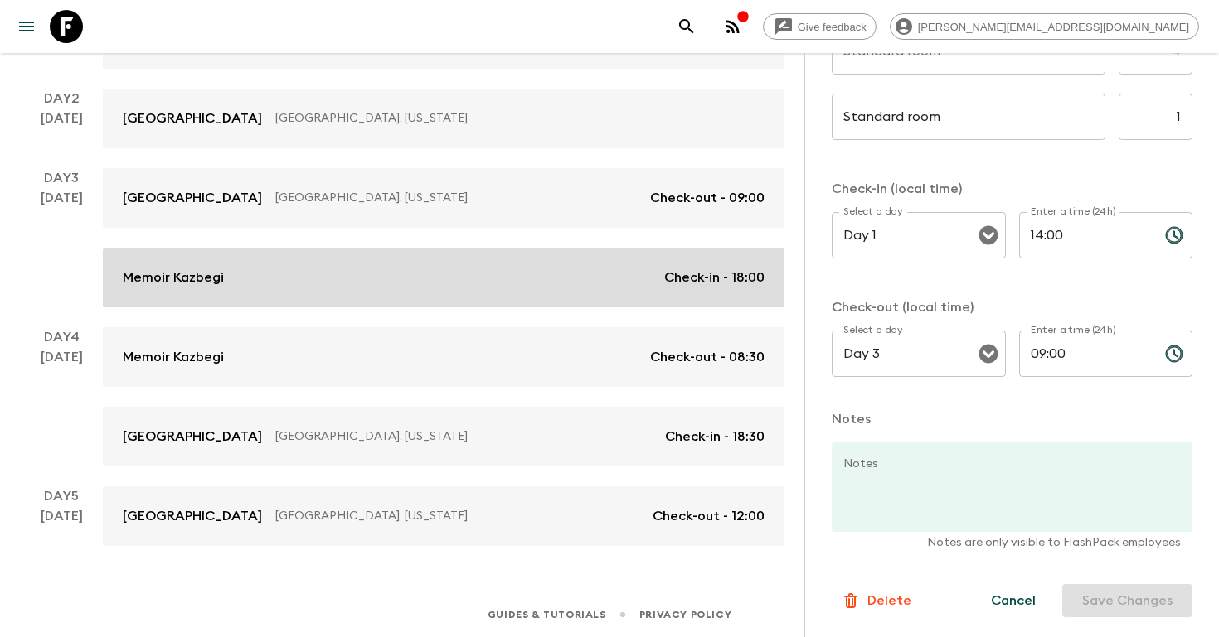
type input "18:00"
type input "Day 4"
type input "08:30"
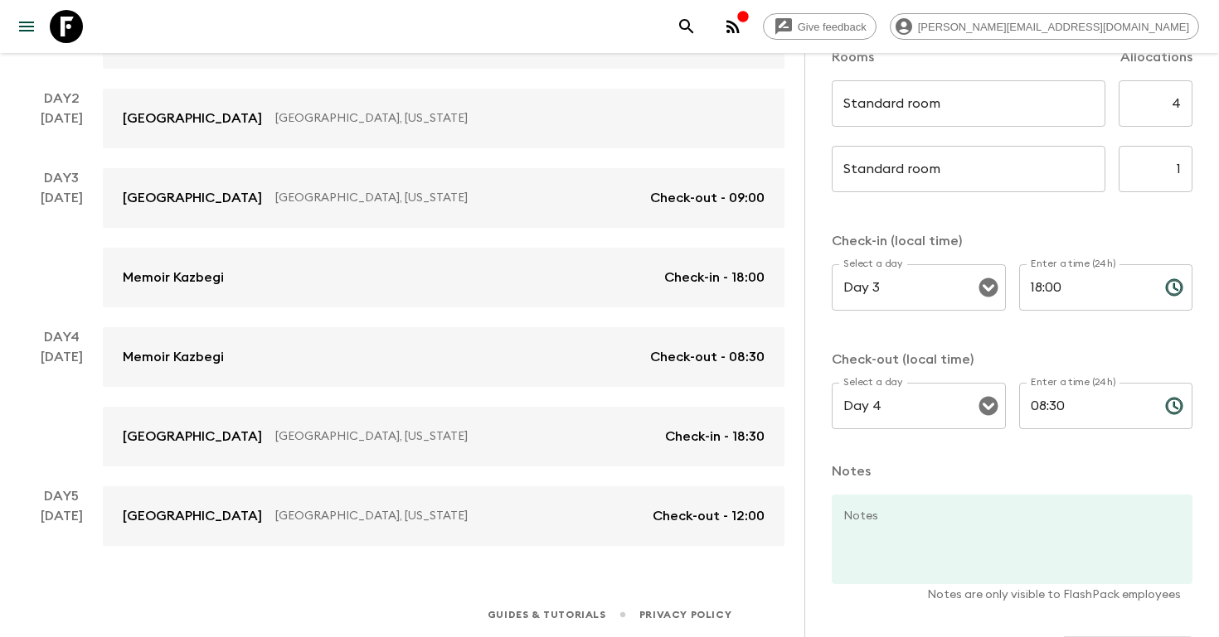
scroll to position [477, 0]
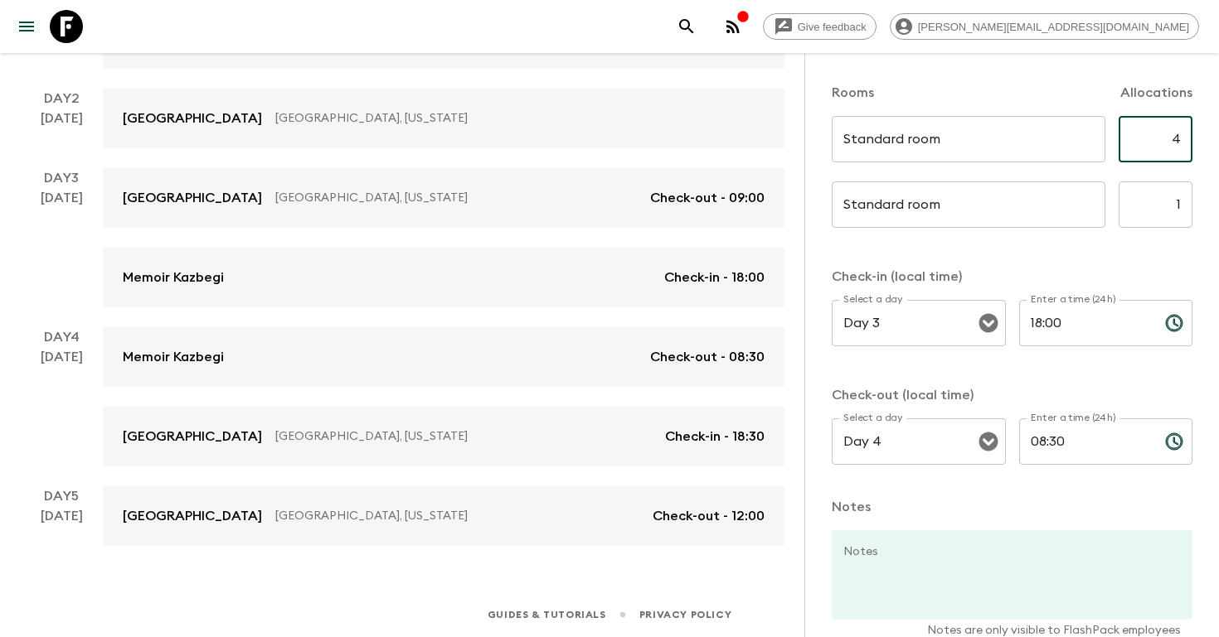
drag, startPoint x: 1163, startPoint y: 141, endPoint x: 1214, endPoint y: 142, distance: 51.4
click at [1214, 142] on div "Accommodation Information Comments Website Map Memoir Kazbegi Change Property R…" at bounding box center [1011, 371] width 414 height 637
type input "2"
drag, startPoint x: 1170, startPoint y: 201, endPoint x: 1218, endPoint y: 201, distance: 48.1
click at [1218, 201] on div "Accommodation Information Comments Website Map Memoir Kazbegi Change Property R…" at bounding box center [1011, 371] width 414 height 637
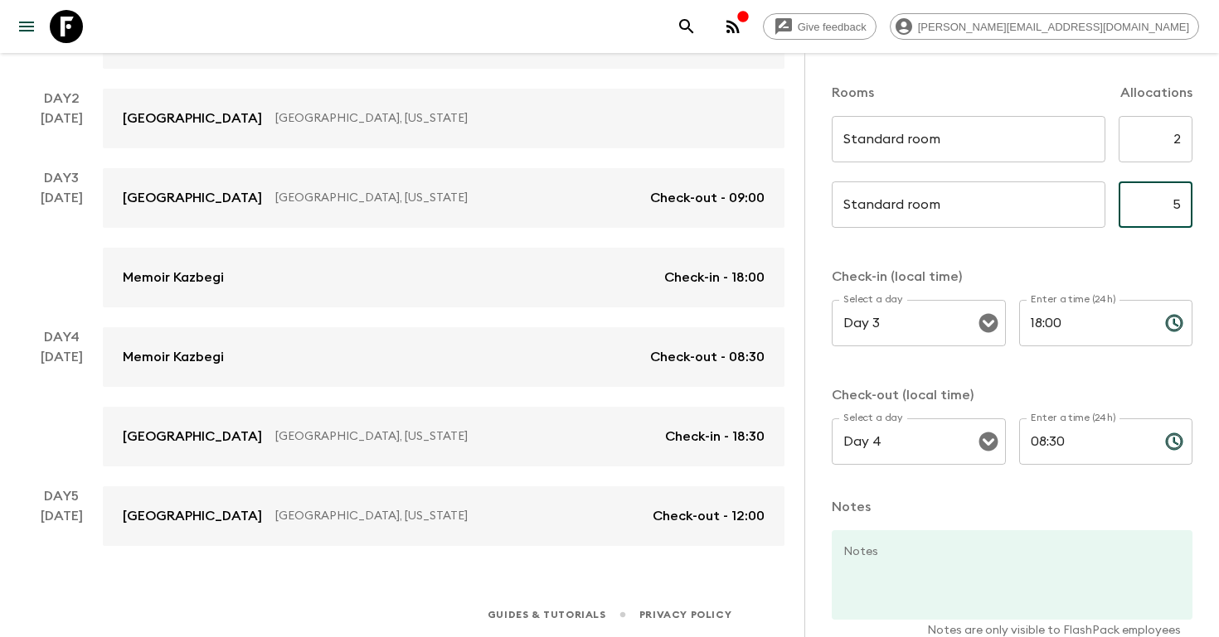
type input "5"
drag, startPoint x: 1175, startPoint y: 145, endPoint x: 1217, endPoint y: 145, distance: 41.4
click at [1218, 145] on div "Accommodation Information Comments Website Map Memoir Kazbegi Change Property R…" at bounding box center [1011, 371] width 414 height 637
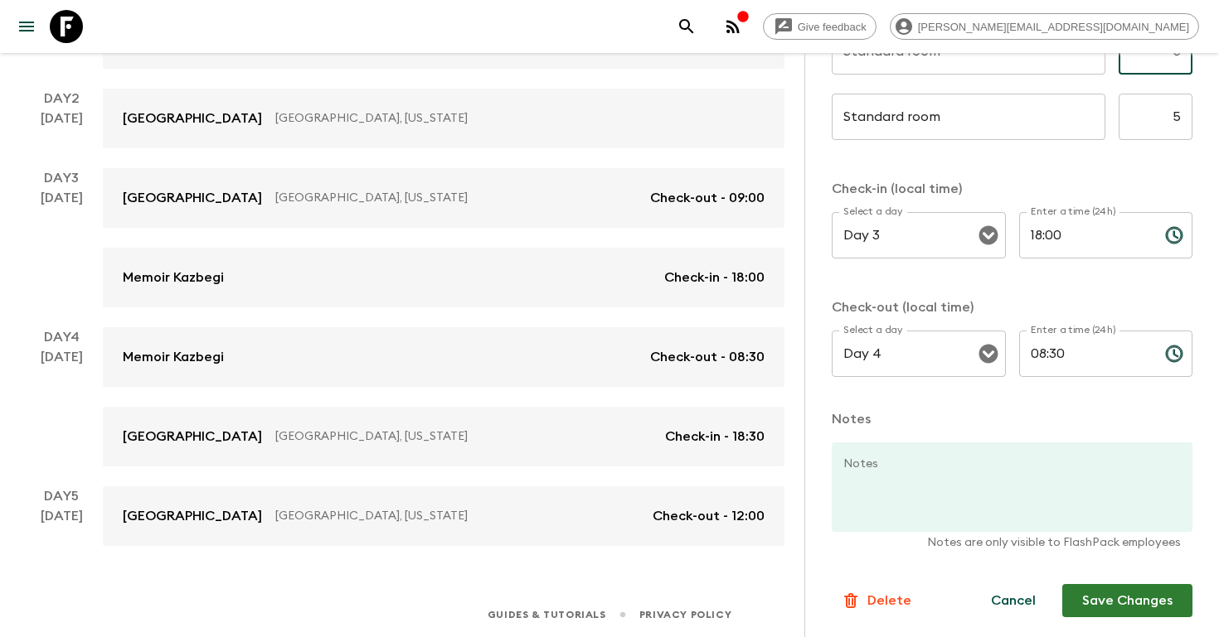
type input "3"
click at [1117, 606] on button "Save Changes" at bounding box center [1127, 600] width 130 height 33
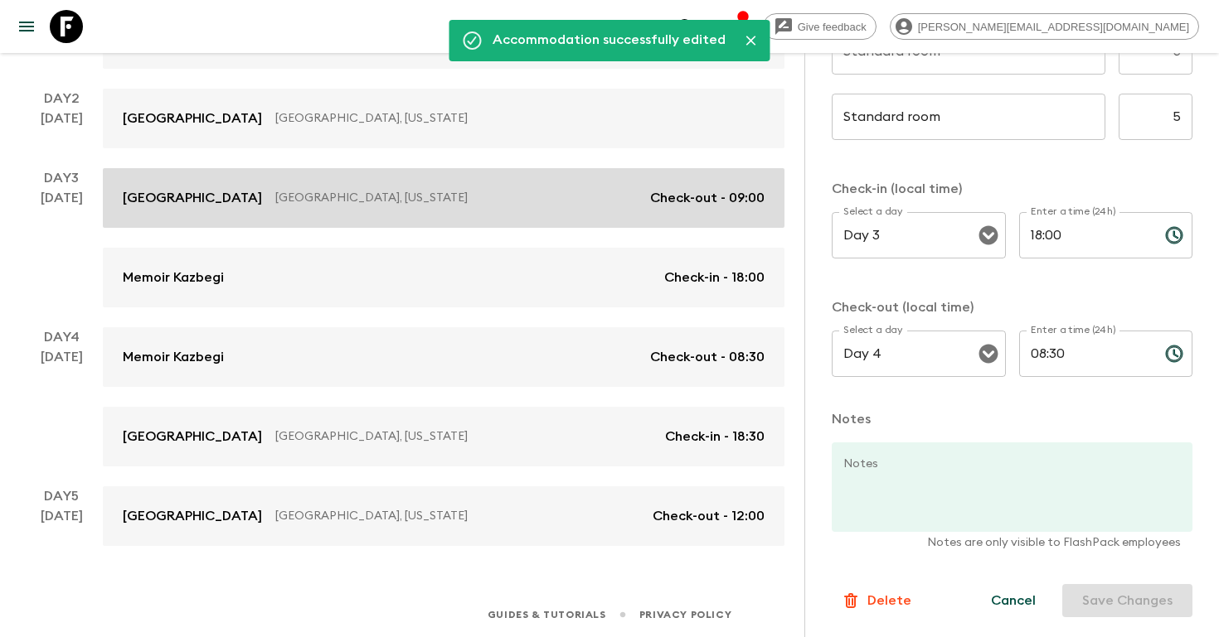
click at [589, 207] on div "[GEOGRAPHIC_DATA], [US_STATE] Check-out - 09:00" at bounding box center [444, 198] width 642 height 20
